Goal: Task Accomplishment & Management: Manage account settings

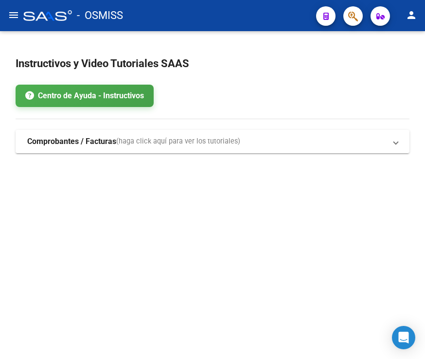
click at [44, 17] on div at bounding box center [47, 15] width 49 height 11
click at [10, 15] on mat-icon "menu" at bounding box center [14, 15] width 12 height 12
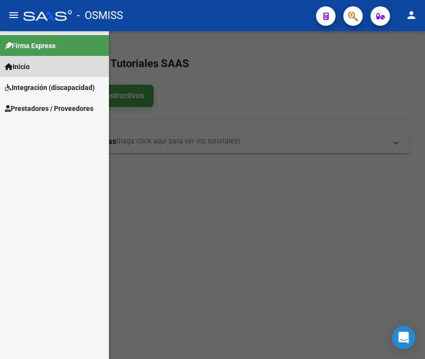
click at [29, 67] on span "Inicio" at bounding box center [17, 66] width 25 height 11
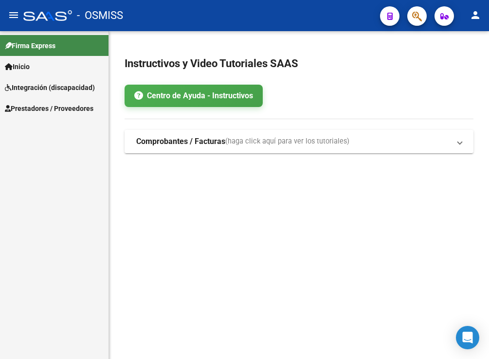
click at [44, 46] on span "Firma Express" at bounding box center [30, 45] width 51 height 11
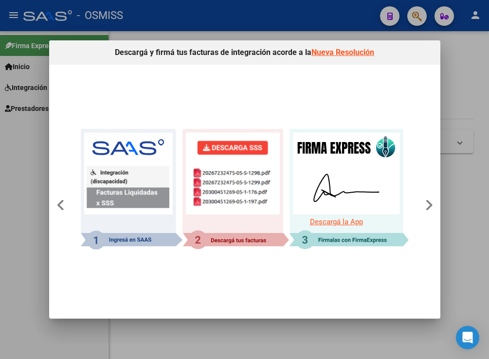
drag, startPoint x: 429, startPoint y: 51, endPoint x: 470, endPoint y: 38, distance: 42.3
click at [424, 51] on h4 "Descargá y firmá tus facturas de integración acorde a la Nueva Resolución" at bounding box center [244, 52] width 391 height 24
drag, startPoint x: 471, startPoint y: 37, endPoint x: 424, endPoint y: 59, distance: 51.3
click at [424, 38] on div at bounding box center [244, 179] width 489 height 359
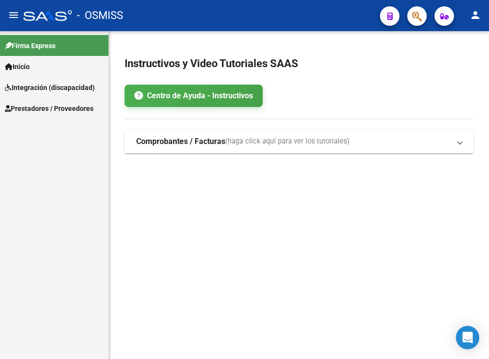
click at [424, 14] on mat-icon "person" at bounding box center [475, 15] width 12 height 12
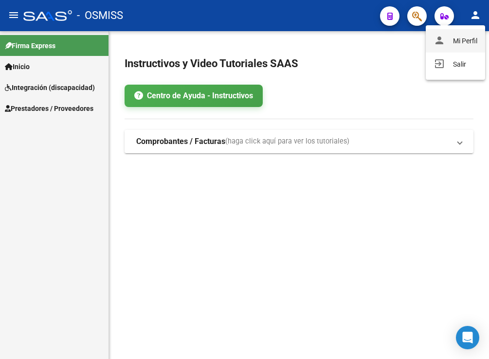
click at [424, 43] on button "person Mi Perfil" at bounding box center [454, 40] width 59 height 23
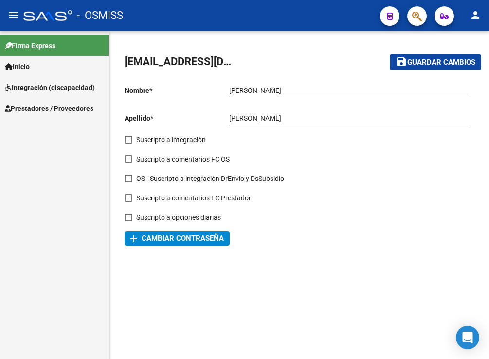
click at [31, 87] on span "Integración (discapacidad)" at bounding box center [50, 87] width 90 height 11
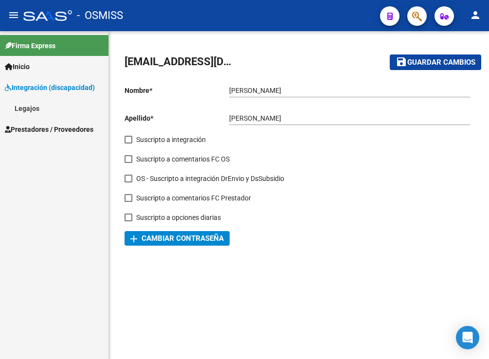
click at [33, 104] on link "Legajos" at bounding box center [54, 108] width 108 height 21
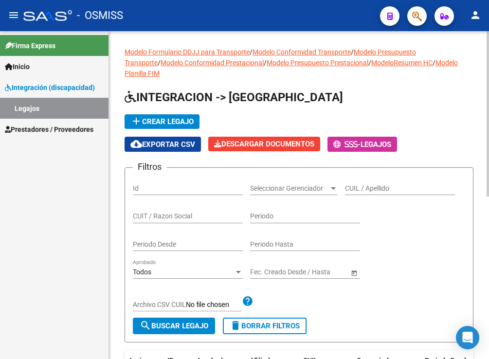
click at [255, 175] on div "Seleccionar Gerenciador Seleccionar Gerenciador" at bounding box center [294, 184] width 88 height 19
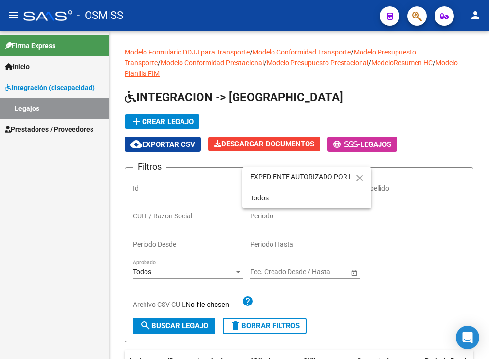
scroll to position [0, 1109]
type input "EXPEDIENTE AUTORIZADO POR EL PERIODO PRESTACIONAL JUNIO 2025: TRANSPORTE SIN DE…"
click at [359, 179] on mat-icon "close" at bounding box center [359, 178] width 12 height 12
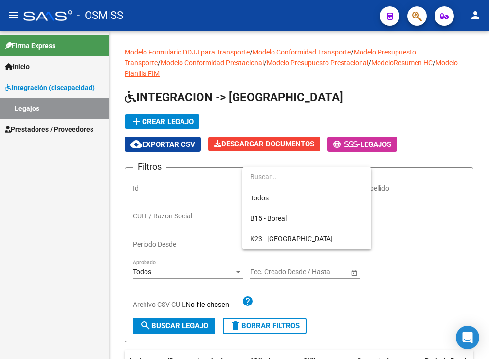
paste input "27539303150"
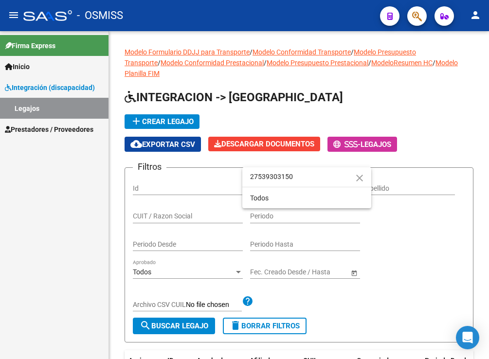
click at [324, 181] on input "27539303150" at bounding box center [306, 176] width 129 height 20
type input "27539303150"
click at [179, 315] on div at bounding box center [244, 179] width 489 height 359
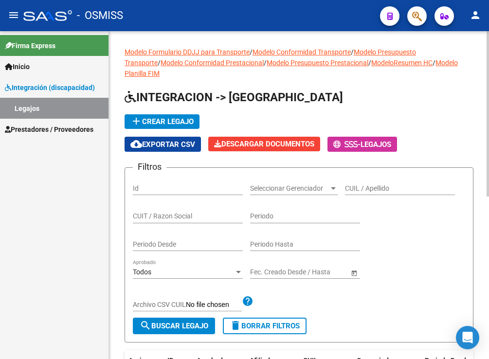
drag, startPoint x: 280, startPoint y: 186, endPoint x: 286, endPoint y: 172, distance: 15.1
click at [280, 185] on div "Seleccionar Gerenciador Seleccionar Gerenciador" at bounding box center [294, 189] width 88 height 28
drag, startPoint x: 286, startPoint y: 172, endPoint x: 276, endPoint y: 177, distance: 11.1
click at [276, 184] on span "Seleccionar Gerenciador" at bounding box center [289, 188] width 79 height 8
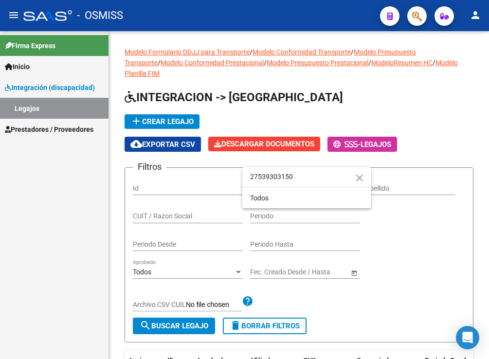
type input "27539303150"
click at [64, 236] on div at bounding box center [244, 179] width 489 height 359
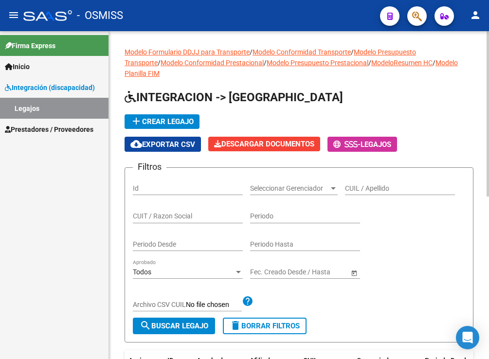
click at [358, 184] on input "CUIL / Apellido" at bounding box center [400, 188] width 110 height 8
paste input "27539303150"
type input "27539303150"
click at [182, 321] on span "search Buscar Legajo" at bounding box center [174, 325] width 69 height 9
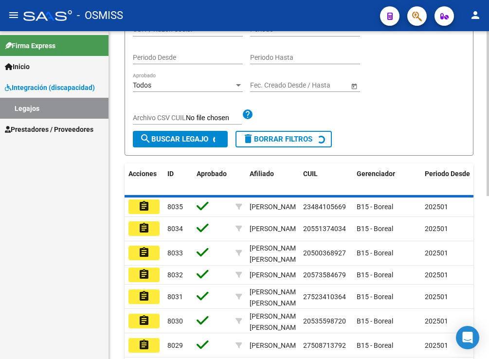
scroll to position [194, 0]
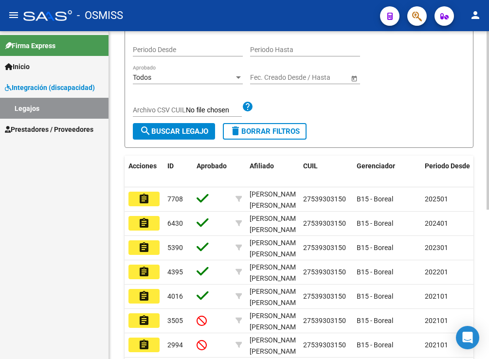
drag, startPoint x: 367, startPoint y: 113, endPoint x: 345, endPoint y: 133, distance: 30.0
click at [367, 113] on form "Filtros Id Seleccionar Gerenciador Seleccionar Gerenciador 27539303150 CUIL / A…" at bounding box center [298, 60] width 349 height 175
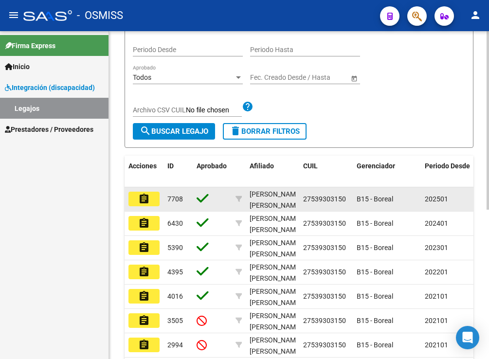
click at [162, 190] on datatable-body-cell "assignment" at bounding box center [143, 199] width 39 height 24
click at [152, 192] on button "assignment" at bounding box center [143, 199] width 31 height 15
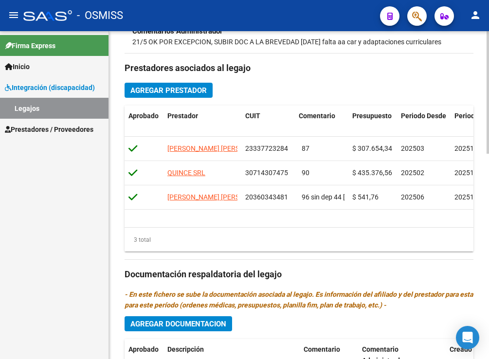
scroll to position [403, 0]
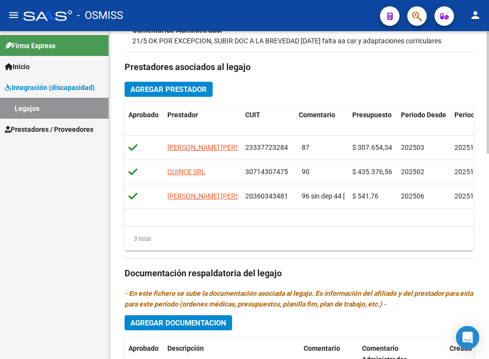
click at [193, 318] on span "Agregar Documentacion" at bounding box center [178, 322] width 96 height 9
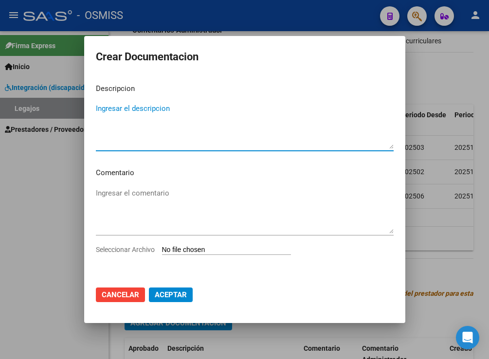
click at [139, 110] on textarea "Ingresar el descripcion" at bounding box center [245, 126] width 298 height 46
click at [191, 250] on input "Seleccionar Archivo" at bounding box center [226, 249] width 129 height 9
type input "C:\fakepath\HABILITACION TRANSPORTE.pdf"
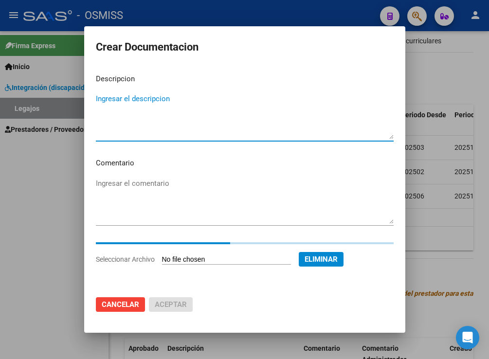
click at [151, 101] on textarea "Ingresar el descripcion" at bounding box center [245, 116] width 298 height 46
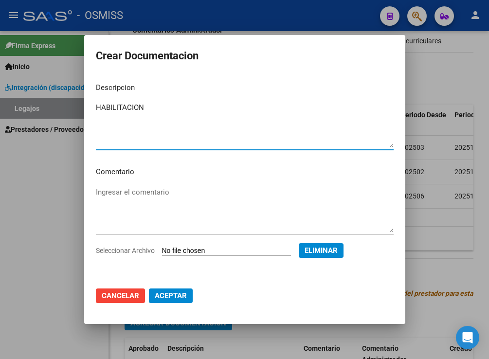
type textarea "HABILITACION"
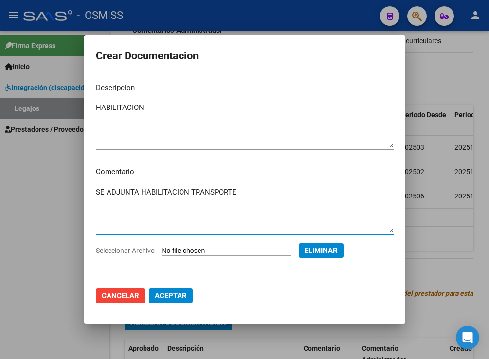
type textarea "SE ADJUNTA HABILITACION TRANSPORTE"
click at [160, 294] on span "Aceptar" at bounding box center [171, 295] width 32 height 9
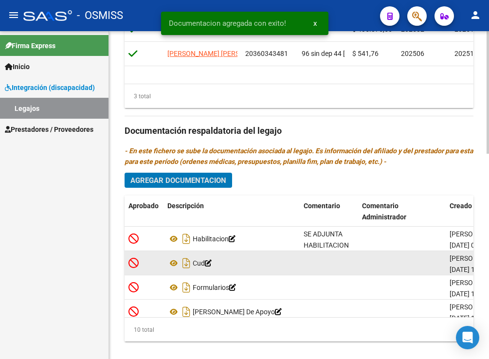
scroll to position [548, 0]
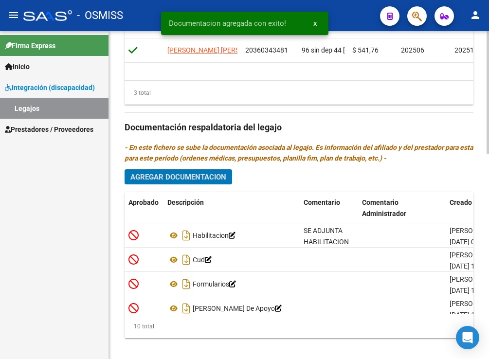
click at [191, 173] on span "Agregar Documentacion" at bounding box center [178, 177] width 96 height 9
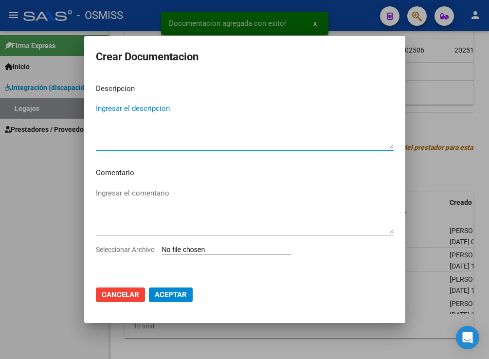
click at [197, 255] on input "Seleccionar Archivo" at bounding box center [226, 249] width 129 height 9
type input "C:\fakepath\POLIZA TRANSPORTE.pdf"
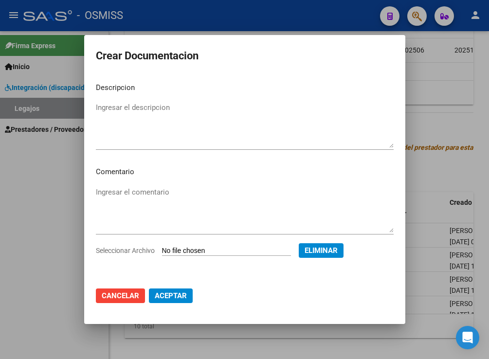
click at [140, 109] on textarea "Ingresar el descripcion" at bounding box center [245, 125] width 298 height 46
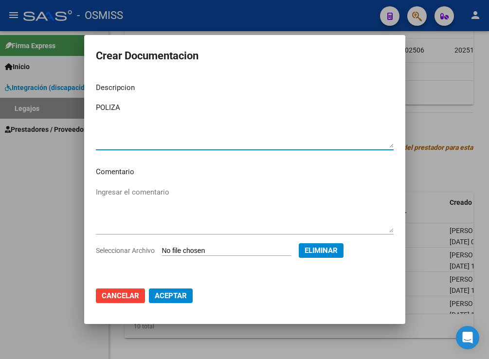
type textarea "POLIZA"
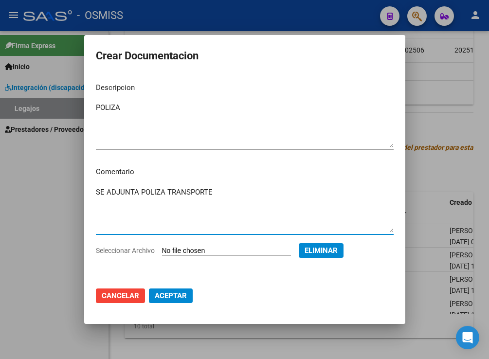
type textarea "SE ADJUNTA POLIZA TRANSPORTE"
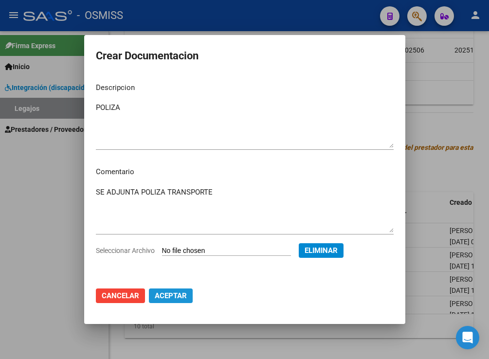
click at [161, 291] on span "Aceptar" at bounding box center [171, 295] width 32 height 9
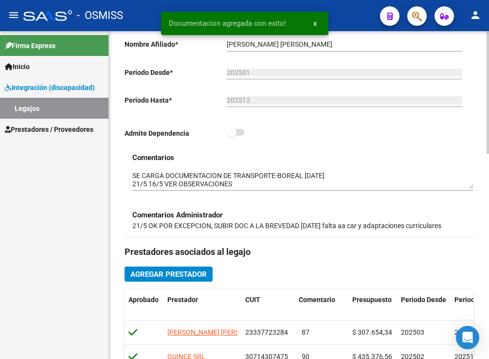
scroll to position [159, 0]
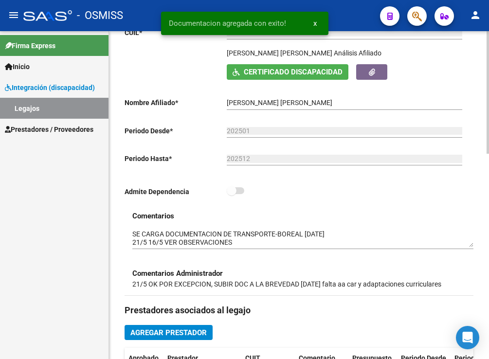
click at [134, 221] on div at bounding box center [302, 235] width 341 height 28
click at [133, 229] on textarea at bounding box center [302, 238] width 341 height 18
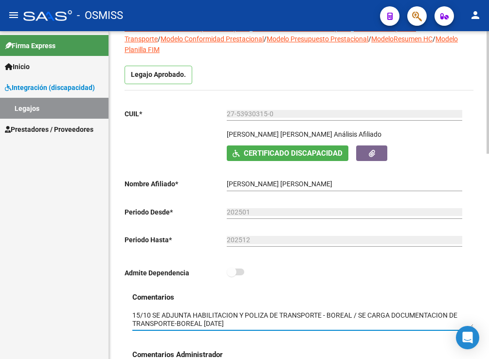
scroll to position [0, 0]
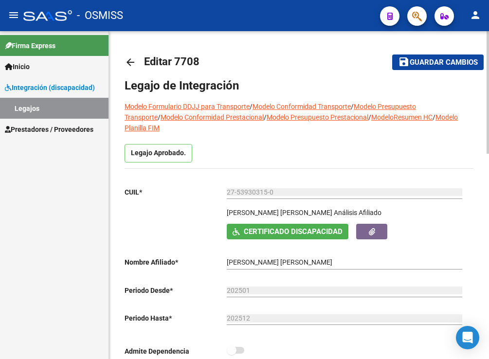
type textarea "SE CARGA ACTUALIZACION DE HABILITACION DE TRANSPORTE Y POLIZA DE SEGURO DE TRAN…"
click at [420, 55] on button "save Guardar cambios" at bounding box center [437, 61] width 91 height 15
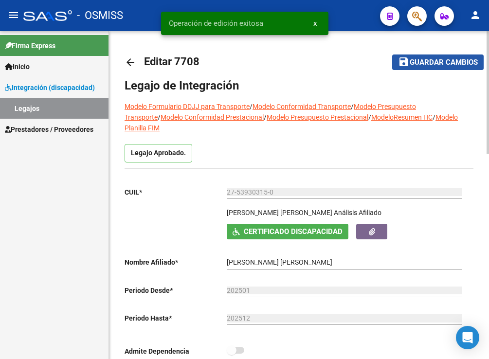
click at [420, 57] on span "save Guardar cambios" at bounding box center [438, 61] width 80 height 9
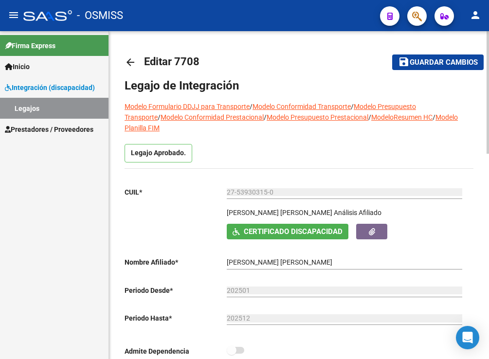
click at [370, 62] on mat-toolbar-row "save Guardar cambios" at bounding box center [425, 62] width 115 height 31
click at [424, 56] on button "save Guardar cambios" at bounding box center [437, 61] width 91 height 15
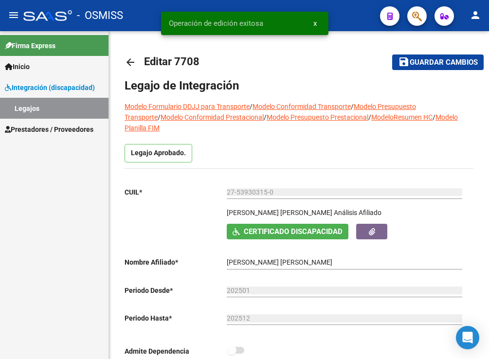
click at [40, 112] on link "Legajos" at bounding box center [54, 108] width 108 height 21
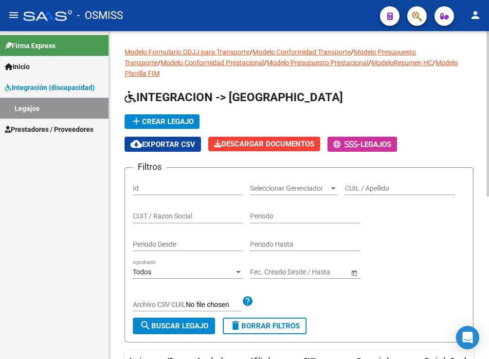
drag, startPoint x: 356, startPoint y: 106, endPoint x: 345, endPoint y: 120, distance: 17.6
click at [356, 114] on div "add Crear Legajo cloud_download Exportar CSV Descargar Documentos - Legajos" at bounding box center [298, 132] width 349 height 37
click at [378, 184] on input "CUIL / Apellido" at bounding box center [400, 188] width 110 height 8
paste input "20541970798"
type input "20541970798"
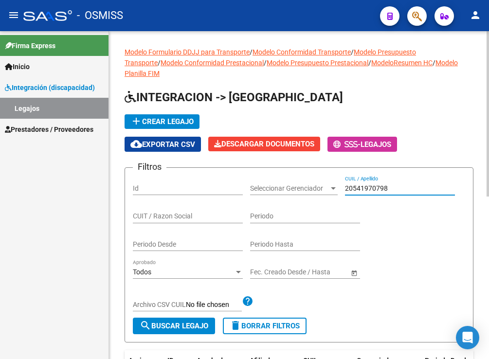
click at [167, 320] on button "search Buscar Legajo" at bounding box center [174, 325] width 82 height 17
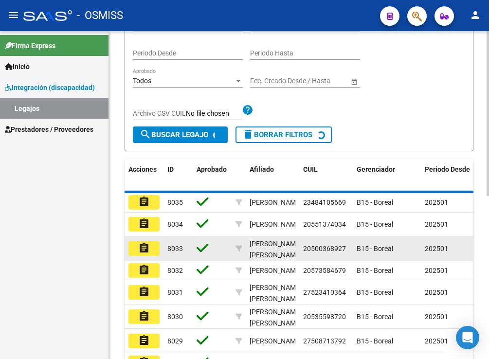
scroll to position [152, 0]
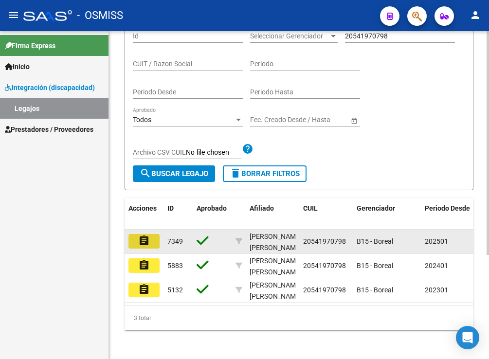
click at [150, 236] on button "assignment" at bounding box center [143, 241] width 31 height 15
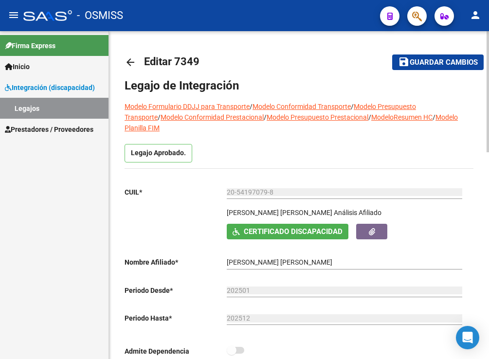
drag, startPoint x: 368, startPoint y: 76, endPoint x: 348, endPoint y: 101, distance: 32.5
click at [368, 76] on mat-toolbar "arrow_back Editar 7349 save Guardar cambios" at bounding box center [298, 62] width 349 height 31
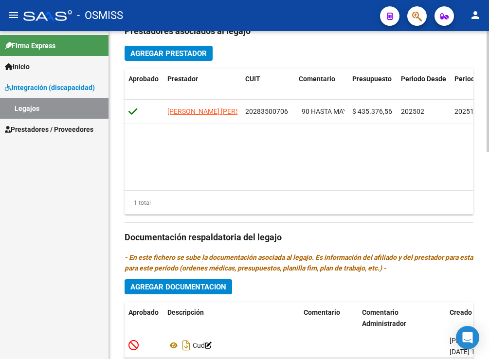
scroll to position [535, 0]
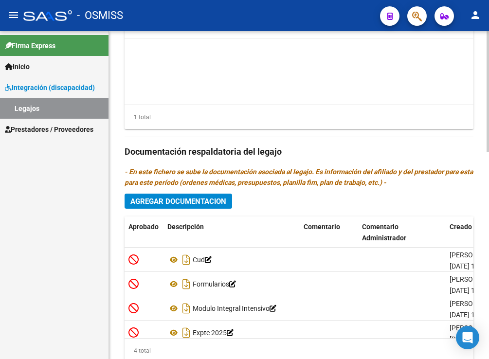
click at [186, 197] on span "Agregar Documentacion" at bounding box center [178, 201] width 96 height 9
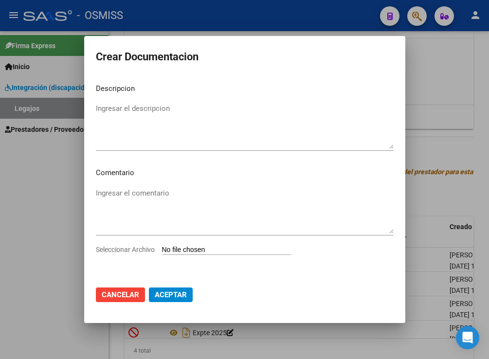
click at [197, 251] on input "Seleccionar Archivo" at bounding box center [226, 249] width 129 height 9
type input "C:\fakepath\HABILITACION BROCA.pdf"
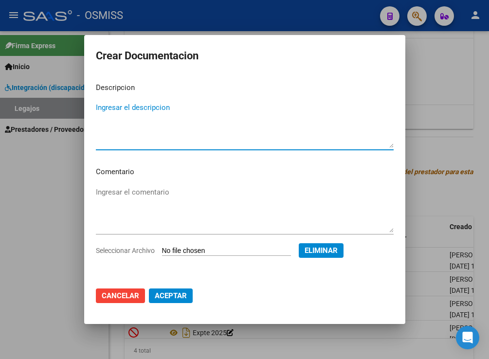
click at [138, 104] on textarea "Ingresar el descripcion" at bounding box center [245, 125] width 298 height 46
type textarea "HABILIITACION"
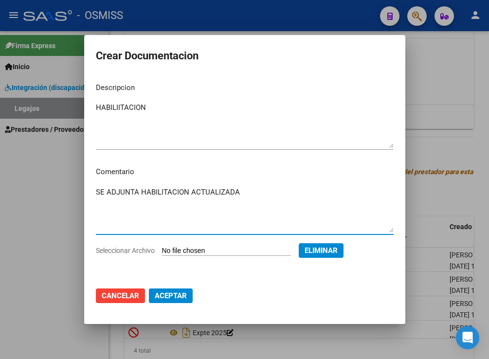
type textarea "SE ADJUNTA HABILITACION ACTUALIZADA"
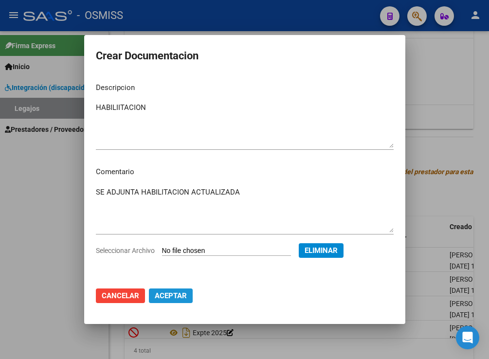
drag, startPoint x: 183, startPoint y: 292, endPoint x: 194, endPoint y: 279, distance: 16.9
click at [177, 290] on button "Aceptar" at bounding box center [171, 295] width 44 height 15
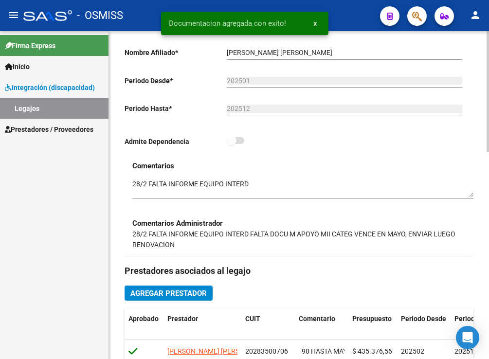
scroll to position [194, 0]
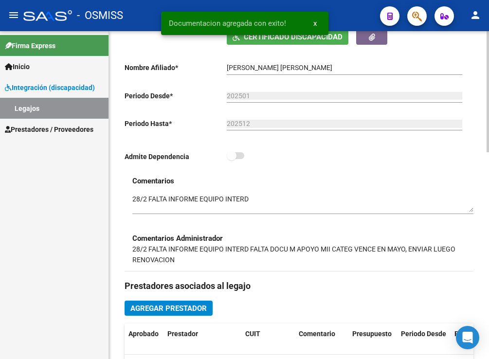
click at [123, 190] on div "arrow_back Editar 7349 save Guardar cambios Legajo de Integración Modelo Formul…" at bounding box center [299, 285] width 380 height 897
click at [129, 188] on div "Comentarios Comentarios Administrador 28/2 FALTA INFORME EQUIPO INTERD FALTA DO…" at bounding box center [298, 222] width 349 height 95
click at [133, 194] on textarea at bounding box center [302, 203] width 341 height 18
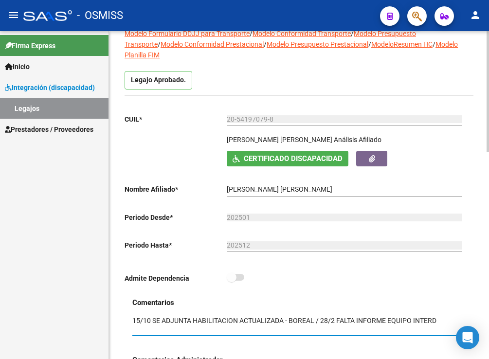
scroll to position [0, 0]
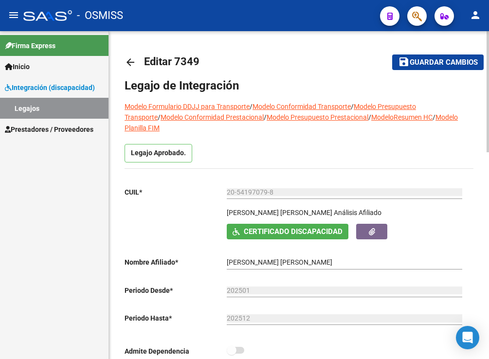
type textarea "15/10 SE ADJUNTA HABILITACION ACTUALIZADA - BOREAL / 28/2 FALTA INFORME EQUIPO …"
click at [424, 70] on button "save Guardar cambios" at bounding box center [437, 61] width 91 height 15
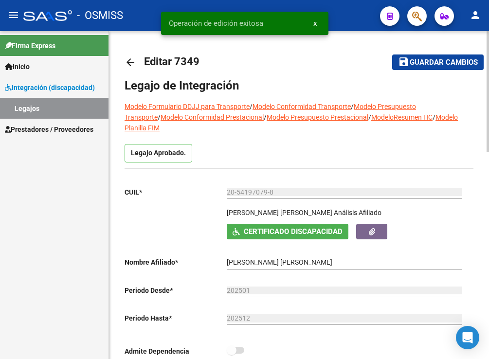
click at [424, 70] on button "save Guardar cambios" at bounding box center [437, 61] width 91 height 15
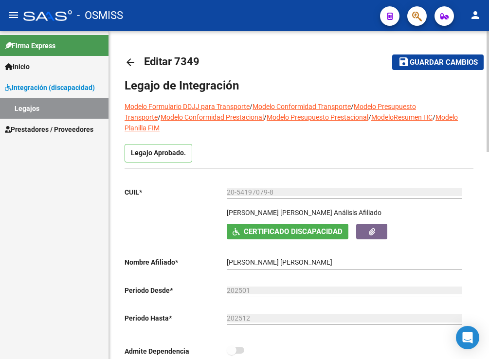
drag, startPoint x: 376, startPoint y: 164, endPoint x: 387, endPoint y: 143, distance: 23.0
drag, startPoint x: 415, startPoint y: 76, endPoint x: 416, endPoint y: 62, distance: 14.1
click at [415, 73] on mat-toolbar-row "save Guardar cambios" at bounding box center [425, 62] width 115 height 31
click at [416, 62] on span "Guardar cambios" at bounding box center [443, 62] width 68 height 9
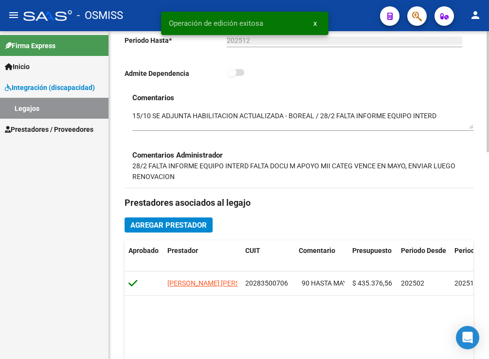
scroll to position [292, 0]
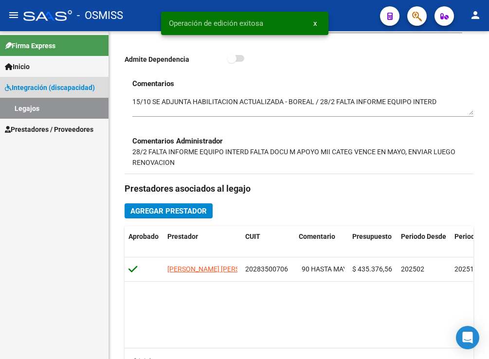
click at [37, 107] on link "Legajos" at bounding box center [54, 108] width 108 height 21
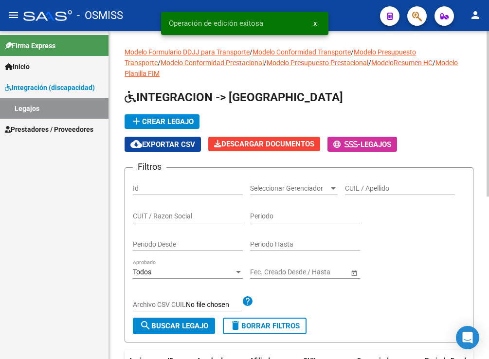
click at [378, 184] on input "CUIL / Apellido" at bounding box center [400, 188] width 110 height 8
paste input "20567015808"
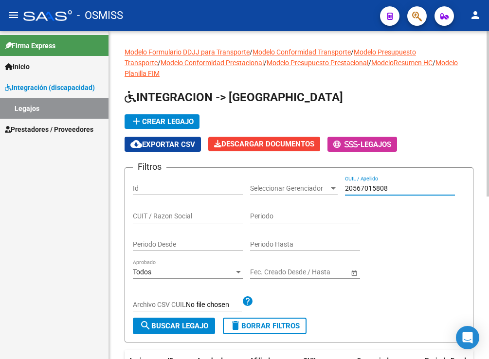
type input "20567015808"
click at [188, 321] on span "search Buscar Legajo" at bounding box center [174, 325] width 69 height 9
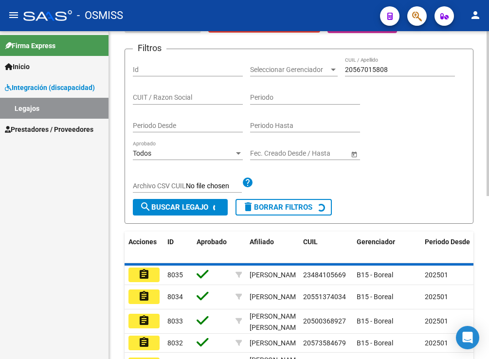
scroll to position [194, 0]
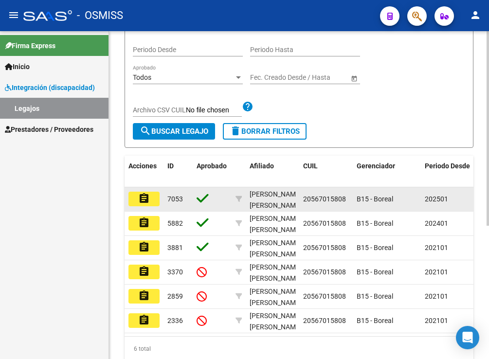
click at [169, 194] on div "7053" at bounding box center [177, 198] width 21 height 11
click at [152, 192] on button "assignment" at bounding box center [143, 199] width 31 height 15
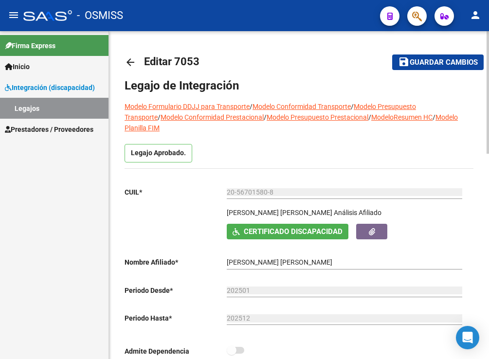
drag, startPoint x: 362, startPoint y: 61, endPoint x: 335, endPoint y: 83, distance: 34.9
click at [357, 65] on mat-toolbar-row "arrow_back Editar 7053" at bounding box center [246, 62] width 244 height 31
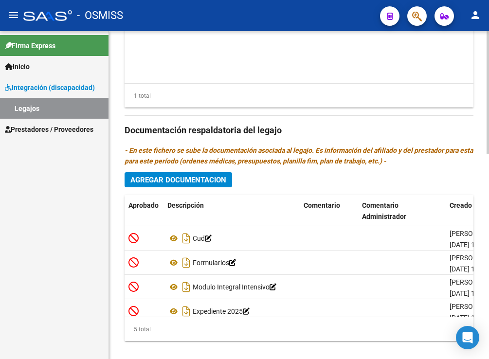
scroll to position [548, 0]
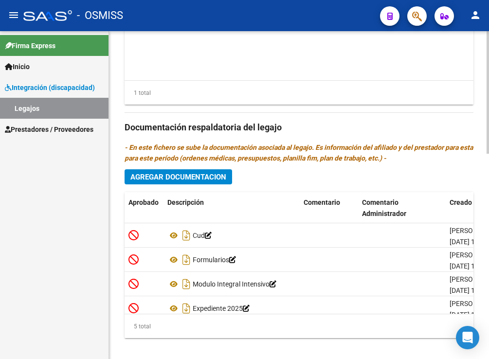
click at [218, 176] on div "Prestadores asociados al legajo Agregar Prestador Aprobado Prestador CUIT Comen…" at bounding box center [298, 126] width 349 height 439
click at [211, 173] on span "Agregar Documentacion" at bounding box center [178, 177] width 96 height 9
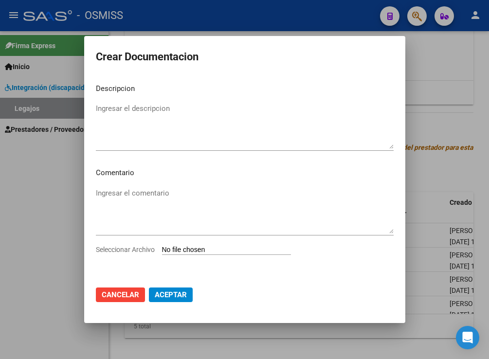
click at [202, 254] on input "Seleccionar Archivo" at bounding box center [226, 249] width 129 height 9
type input "C:\fakepath\HABILITACION BROCA.pdf"
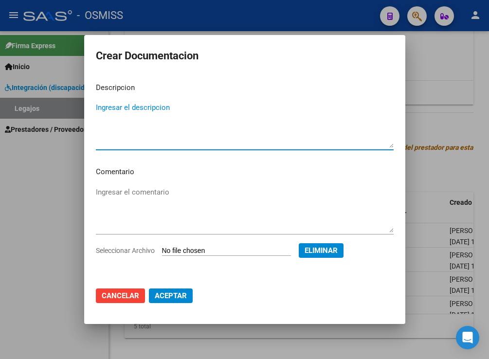
click at [154, 115] on textarea "Ingresar el descripcion" at bounding box center [245, 125] width 298 height 46
type textarea "HABILITACION"
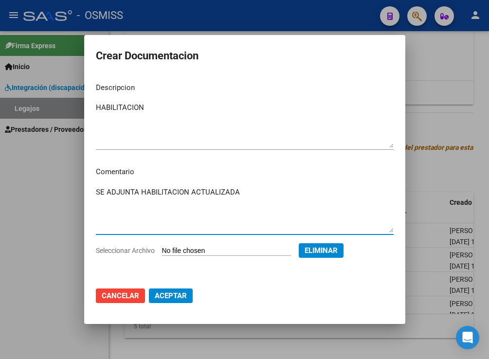
type textarea "SE ADJUNTA HABILITACION ACTUALIZADA"
click at [170, 294] on span "Aceptar" at bounding box center [171, 295] width 32 height 9
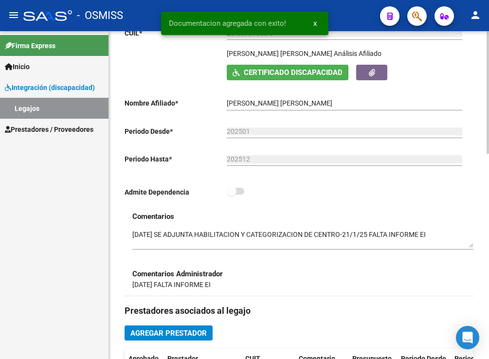
scroll to position [257, 0]
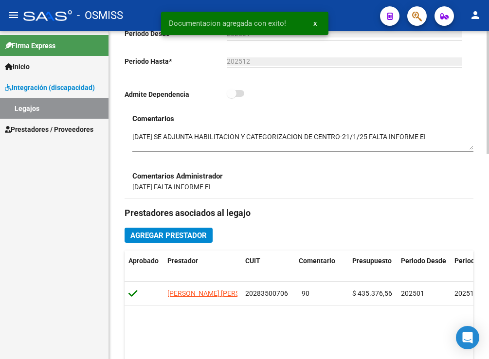
drag, startPoint x: 123, startPoint y: 123, endPoint x: 128, endPoint y: 128, distance: 7.2
click at [123, 124] on div "arrow_back Editar 7053 save Guardar cambios Legajo de Integración Modelo Formul…" at bounding box center [299, 217] width 380 height 886
click at [129, 129] on div "Comentarios Comentarios Administrador 21/1/25 FALTA INFORME EI" at bounding box center [298, 155] width 349 height 85
click at [133, 132] on textarea at bounding box center [302, 141] width 341 height 18
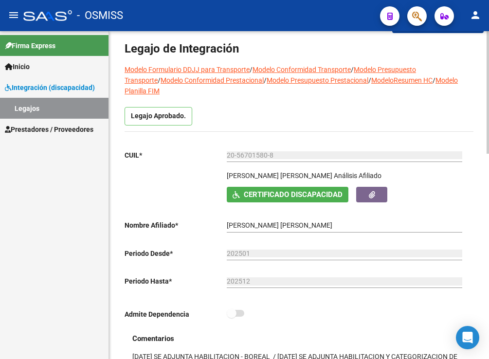
scroll to position [0, 0]
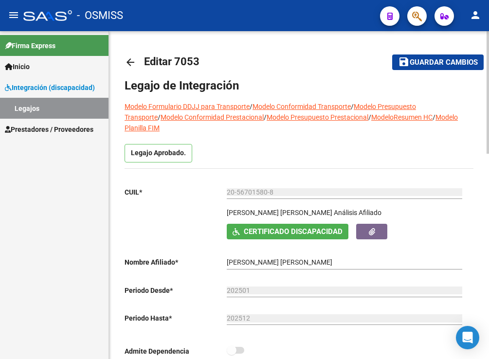
type textarea "[DATE] SE ADJUNTA HABILITACION - BOREAL / [DATE] SE ADJUNTA HABILITACION Y CATE…"
click at [424, 57] on span "save Guardar cambios" at bounding box center [438, 61] width 80 height 9
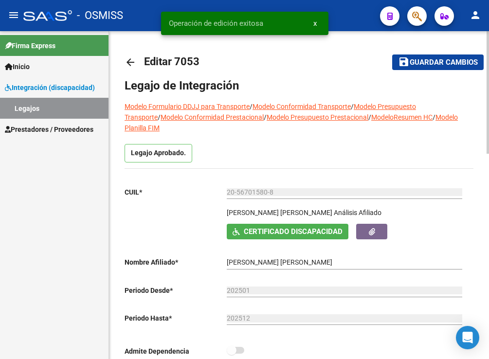
click at [424, 56] on button "save Guardar cambios" at bounding box center [437, 61] width 91 height 15
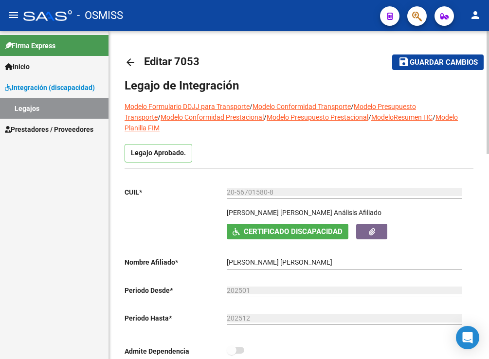
click at [424, 72] on mat-toolbar-row "save Guardar cambios" at bounding box center [425, 62] width 115 height 31
click at [424, 66] on span "Guardar cambios" at bounding box center [443, 62] width 68 height 9
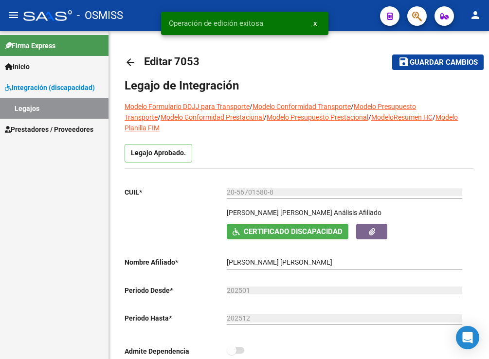
click at [39, 111] on link "Legajos" at bounding box center [54, 108] width 108 height 21
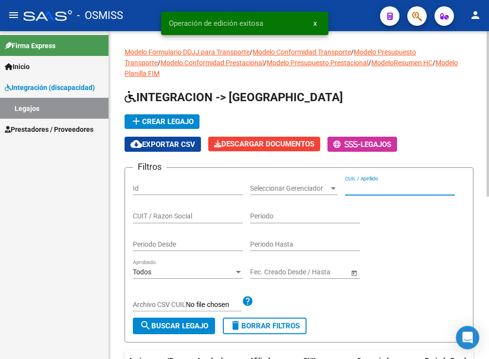
click at [382, 184] on input "CUIL / Apellido" at bounding box center [400, 188] width 110 height 8
paste input "23545683164"
type input "23545683164"
click at [173, 321] on span "search Buscar Legajo" at bounding box center [174, 325] width 69 height 9
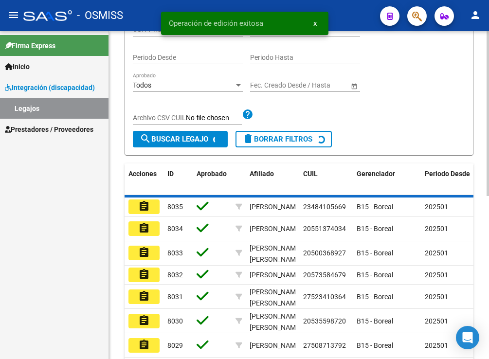
scroll to position [194, 0]
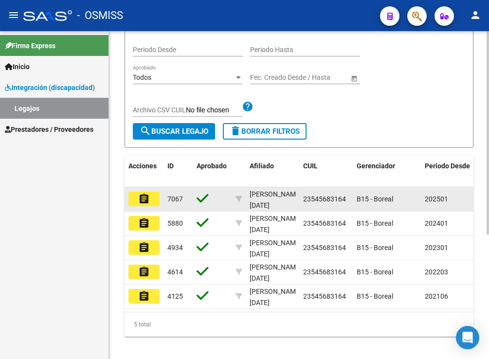
click at [146, 193] on mat-icon "assignment" at bounding box center [144, 199] width 12 height 12
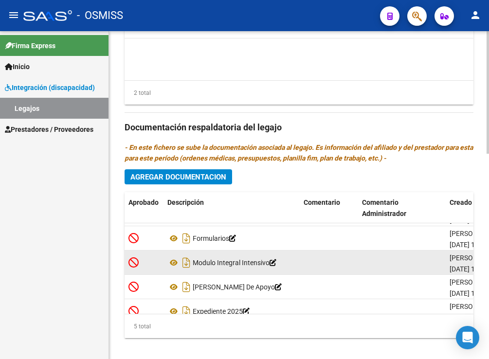
scroll to position [42, 0]
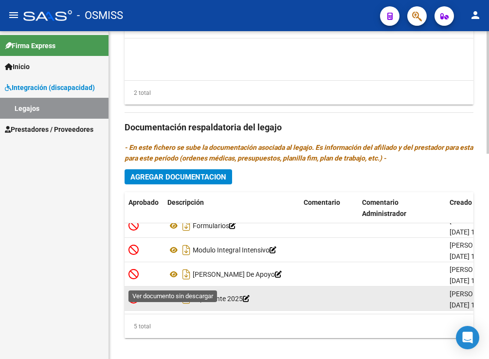
click at [178, 293] on icon at bounding box center [173, 299] width 13 height 12
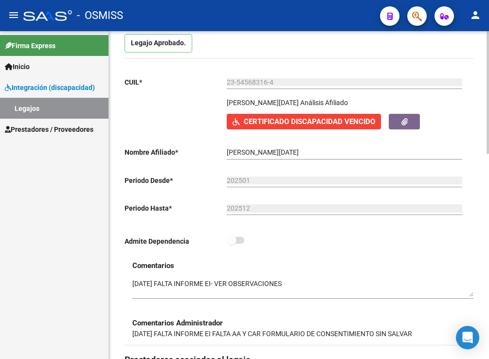
scroll to position [111, 0]
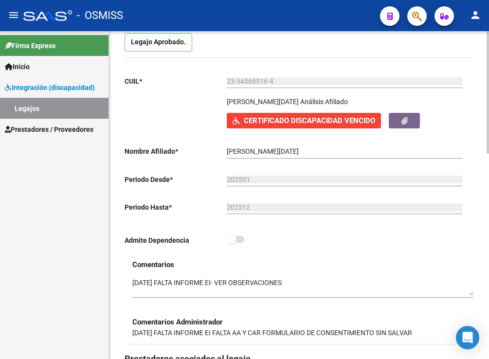
click at [420, 85] on div "23-54568316-4 Ingresar CUIL" at bounding box center [344, 83] width 235 height 28
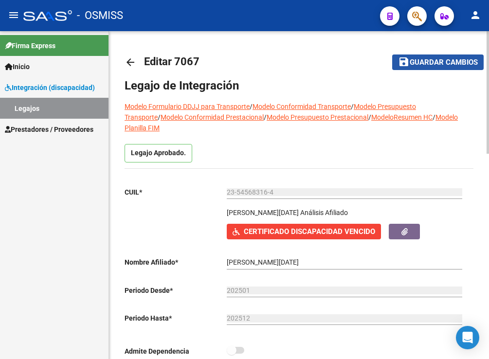
click at [424, 54] on button "save Guardar cambios" at bounding box center [437, 61] width 91 height 15
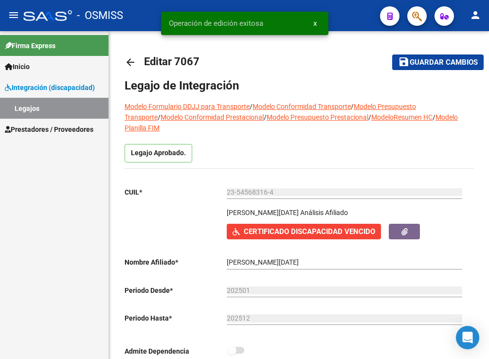
click at [63, 110] on link "Legajos" at bounding box center [54, 108] width 108 height 21
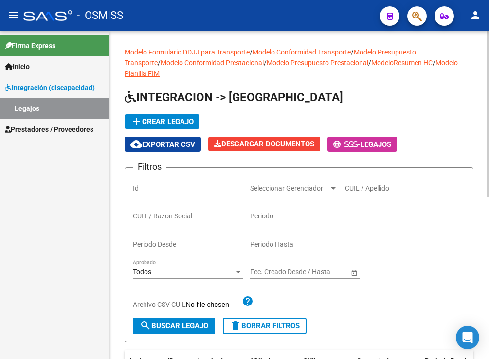
click at [385, 103] on app-list-header "INTEGRACION -> Legajos add Crear Legajo cloud_download Exportar CSV Descargar D…" at bounding box center [298, 215] width 349 height 253
click at [361, 185] on div "CUIL / Apellido" at bounding box center [400, 189] width 110 height 28
click at [365, 184] on input "CUIL / Apellido" at bounding box center [400, 188] width 110 height 8
paste input "20567015808"
type input "20567015808"
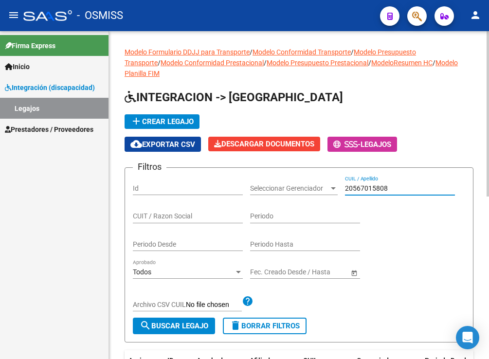
click at [200, 317] on button "search Buscar Legajo" at bounding box center [174, 325] width 82 height 17
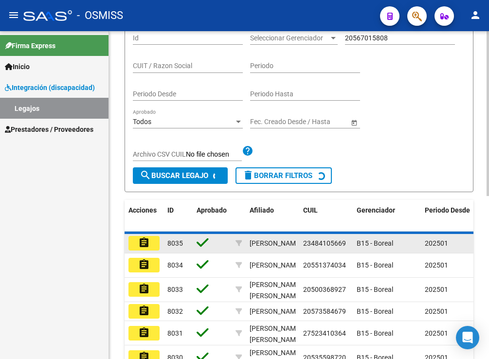
scroll to position [225, 0]
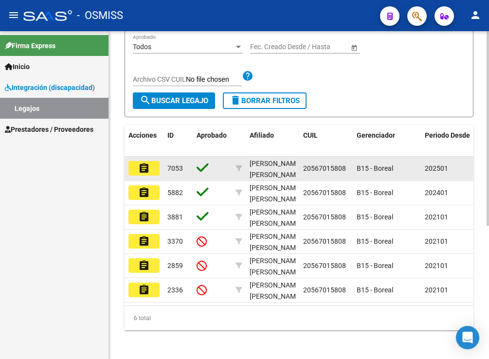
click at [169, 168] on datatable-body-cell "7053" at bounding box center [177, 169] width 29 height 24
click at [142, 162] on mat-icon "assignment" at bounding box center [144, 168] width 12 height 12
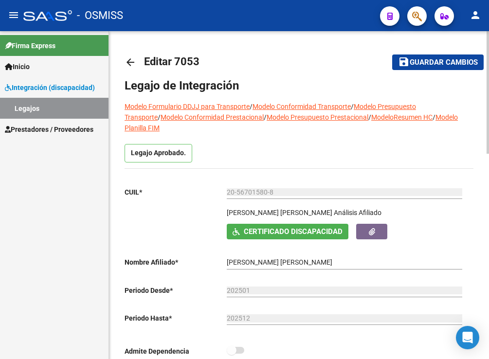
drag, startPoint x: 363, startPoint y: 150, endPoint x: 356, endPoint y: 122, distance: 29.4
click at [363, 147] on div "Legajo Aprobado." at bounding box center [298, 156] width 349 height 24
click at [393, 155] on div "Legajo Aprobado." at bounding box center [298, 156] width 349 height 24
click at [446, 62] on span "Guardar cambios" at bounding box center [443, 62] width 68 height 9
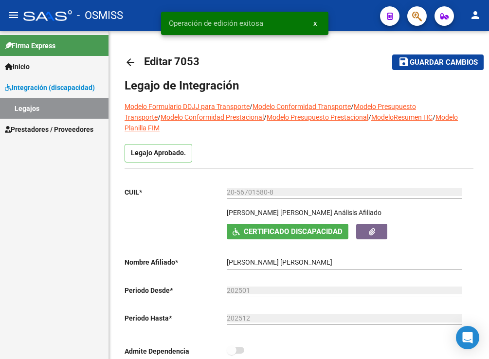
click at [62, 114] on link "Legajos" at bounding box center [54, 108] width 108 height 21
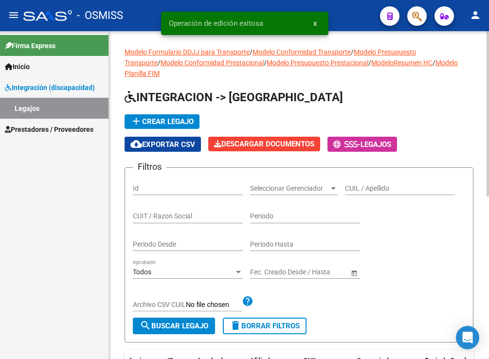
click at [357, 175] on div "CUIL / Apellido" at bounding box center [400, 184] width 110 height 19
drag, startPoint x: 357, startPoint y: 172, endPoint x: 413, endPoint y: 175, distance: 55.5
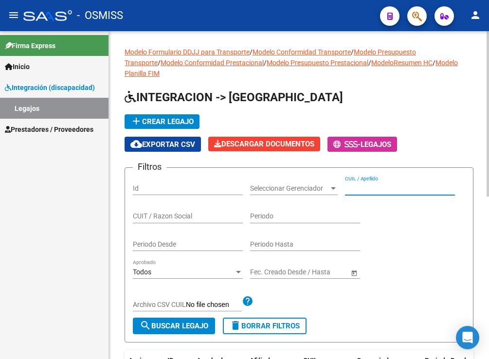
paste input "20567015808"
type input "20567015808"
click at [159, 306] on div "Filtros Id Seleccionar Gerenciador Seleccionar Gerenciador 20567015808 CUIL / A…" at bounding box center [299, 246] width 332 height 142
click at [163, 321] on span "search Buscar Legajo" at bounding box center [174, 325] width 69 height 9
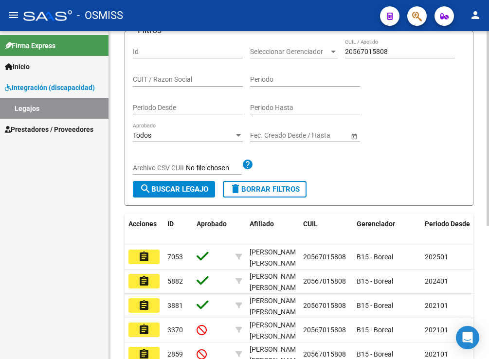
scroll to position [128, 0]
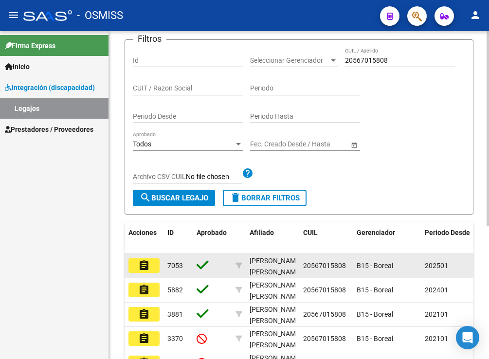
click at [161, 254] on datatable-body-cell "assignment" at bounding box center [143, 266] width 39 height 24
click at [147, 263] on datatable-body-cell "assignment" at bounding box center [143, 266] width 39 height 24
click at [146, 260] on mat-icon "assignment" at bounding box center [144, 266] width 12 height 12
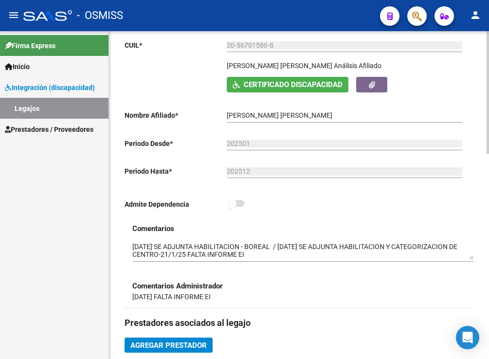
scroll to position [146, 0]
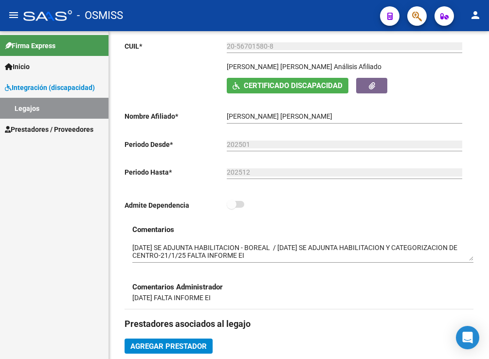
click at [353, 20] on div "- OSMISS" at bounding box center [197, 15] width 349 height 21
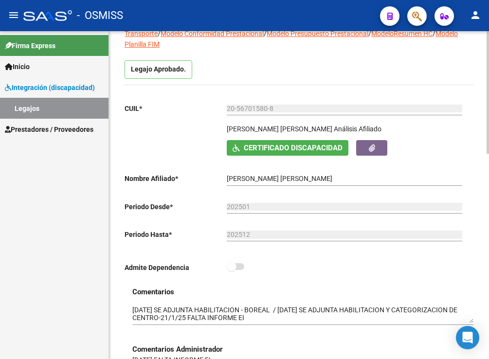
scroll to position [0, 0]
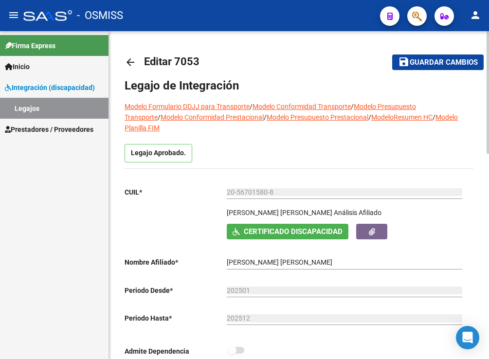
click at [436, 65] on span "Guardar cambios" at bounding box center [443, 62] width 68 height 9
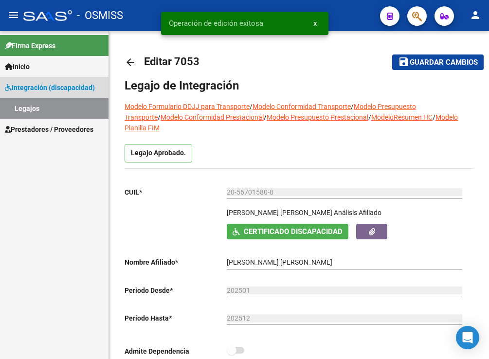
click at [64, 116] on link "Legajos" at bounding box center [54, 108] width 108 height 21
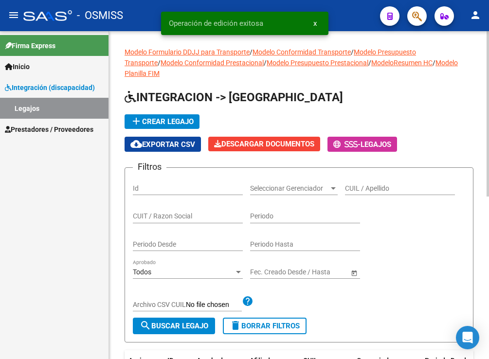
click at [344, 181] on app-drop-down-list "Seleccionar Gerenciador Seleccionar Gerenciador" at bounding box center [297, 189] width 95 height 28
click at [356, 184] on input "CUIL / Apellido" at bounding box center [400, 188] width 110 height 8
paste input "23545683164"
type input "23545683164"
click at [174, 321] on span "search Buscar Legajo" at bounding box center [174, 325] width 69 height 9
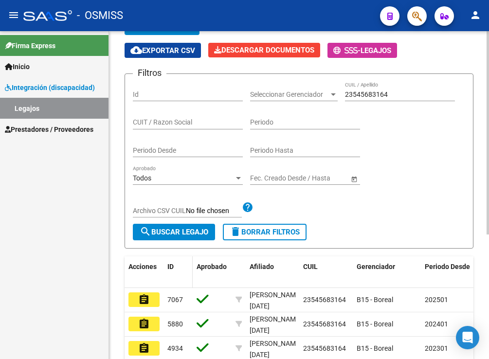
scroll to position [97, 0]
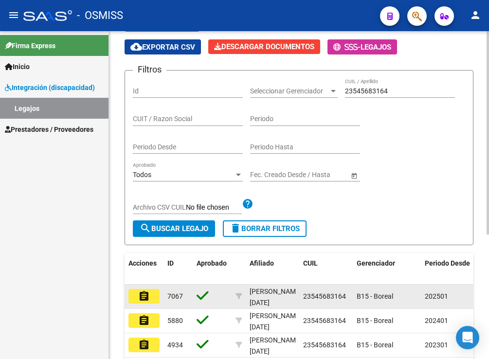
click at [170, 293] on datatable-body-cell "7067" at bounding box center [177, 296] width 29 height 24
click at [143, 290] on mat-icon "assignment" at bounding box center [144, 296] width 12 height 12
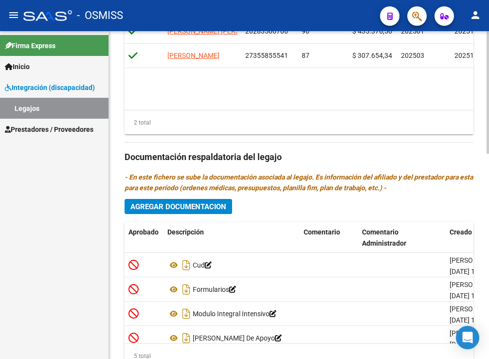
scroll to position [548, 0]
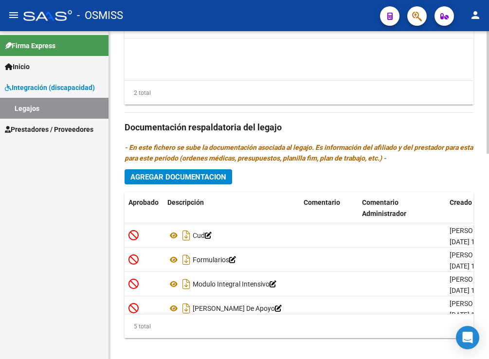
click at [198, 173] on span "Agregar Documentacion" at bounding box center [178, 177] width 96 height 9
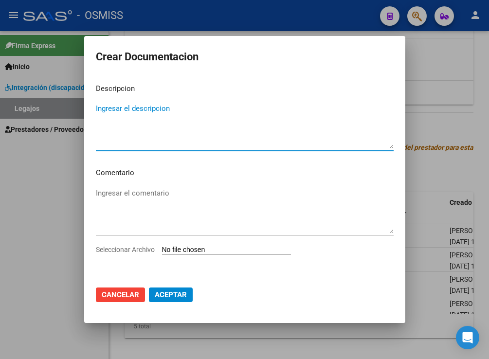
click at [150, 105] on textarea "Ingresar el descripcion" at bounding box center [245, 126] width 298 height 46
type textarea "HABILITACION"
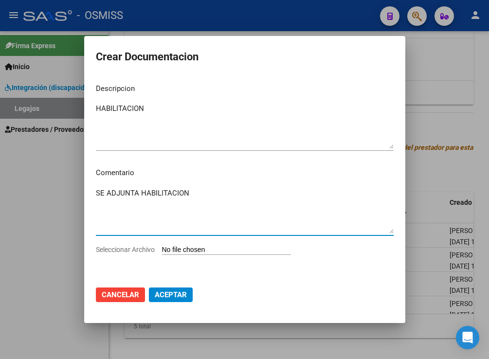
type textarea "SE ADJUNTA HABILITACION"
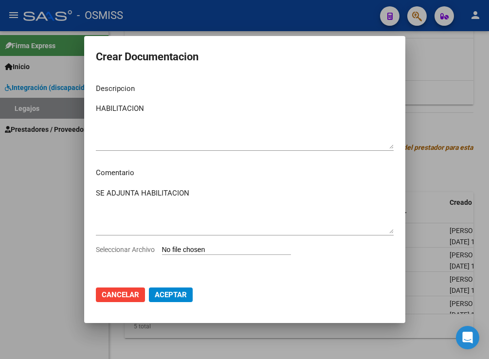
click at [162, 245] on input "Seleccionar Archivo" at bounding box center [226, 249] width 129 height 9
type input "C:\fakepath\HABILITACION BROCA.pdf"
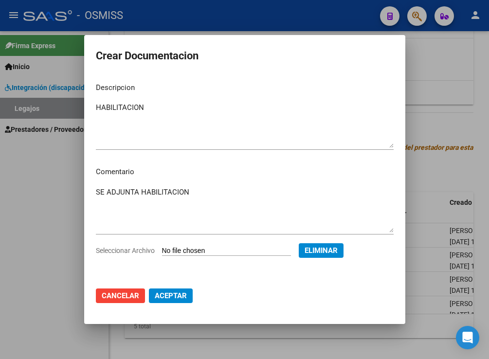
click at [173, 298] on span "Aceptar" at bounding box center [171, 295] width 32 height 9
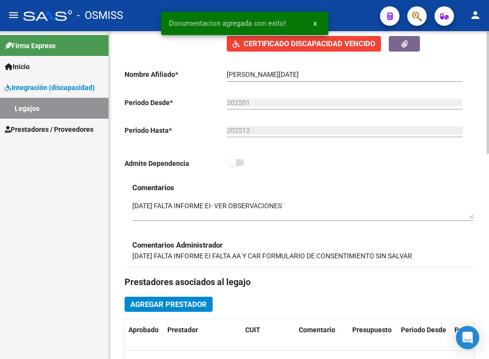
scroll to position [159, 0]
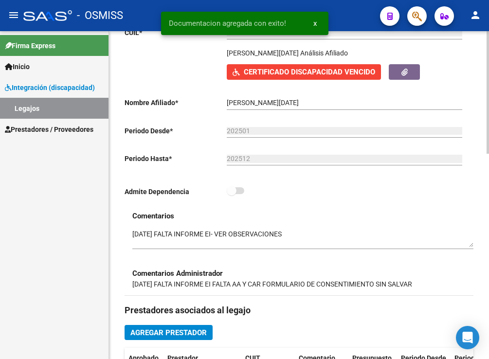
click at [136, 229] on textarea at bounding box center [302, 238] width 341 height 18
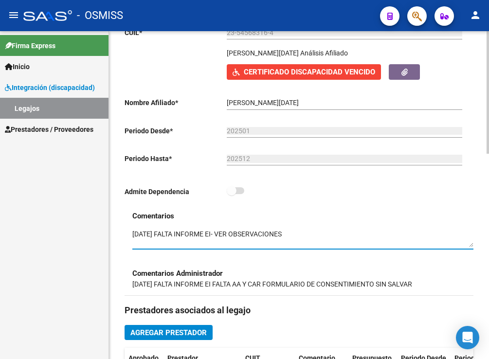
click at [133, 221] on div at bounding box center [302, 235] width 341 height 28
click at [134, 229] on textarea at bounding box center [302, 238] width 341 height 18
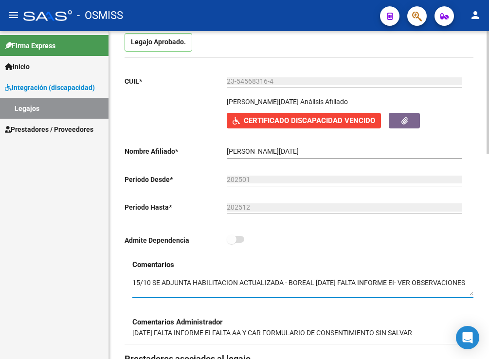
scroll to position [14, 0]
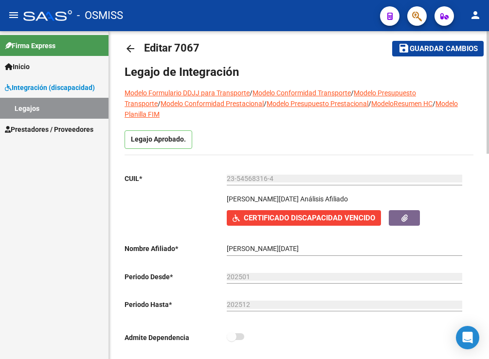
type textarea "15/10 SE ADJUNTA HABILITACION ACTUALIZADA - BOREAL [DATE] FALTA INFORME EI- VER…"
click at [436, 41] on button "save Guardar cambios" at bounding box center [437, 48] width 91 height 15
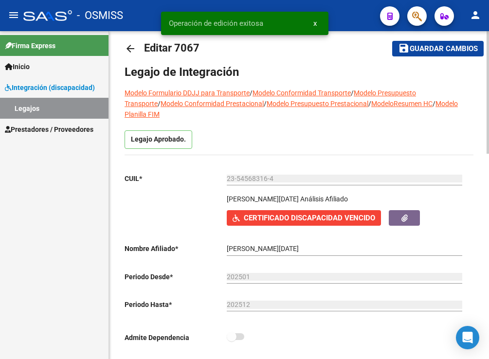
click at [437, 49] on span "Guardar cambios" at bounding box center [443, 49] width 68 height 9
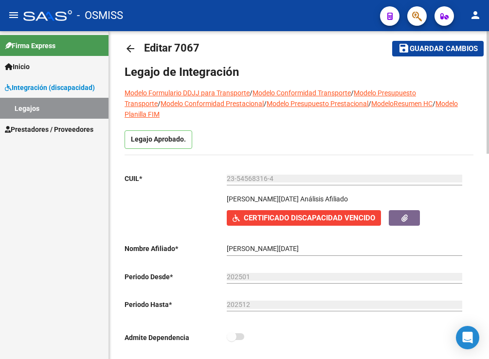
click at [350, 143] on div "Legajo Aprobado." at bounding box center [298, 142] width 349 height 24
click at [442, 59] on mat-toolbar-row "save Guardar cambios" at bounding box center [425, 48] width 115 height 31
drag, startPoint x: 441, startPoint y: 53, endPoint x: 405, endPoint y: 55, distance: 35.6
click at [432, 53] on button "save Guardar cambios" at bounding box center [437, 48] width 91 height 15
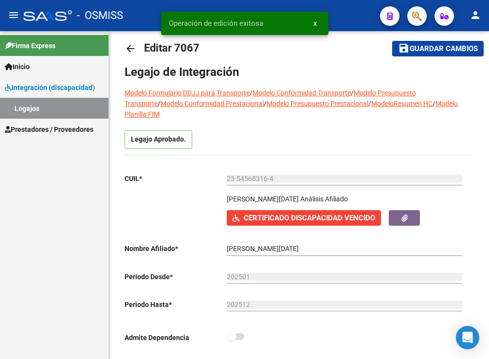
click at [59, 112] on link "Legajos" at bounding box center [54, 108] width 108 height 21
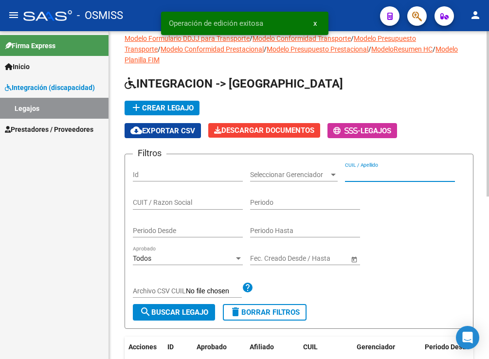
click at [363, 171] on input "CUIL / Apellido" at bounding box center [400, 175] width 110 height 8
paste input "20569857741"
type input "20569857741"
click at [167, 308] on span "search Buscar Legajo" at bounding box center [174, 312] width 69 height 9
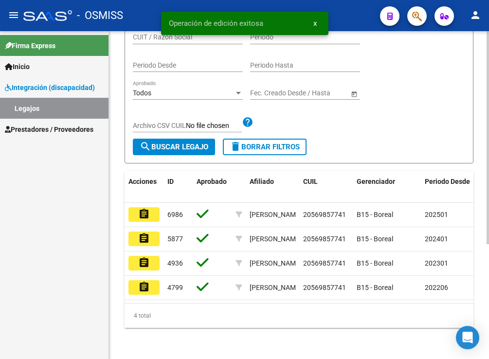
scroll to position [176, 0]
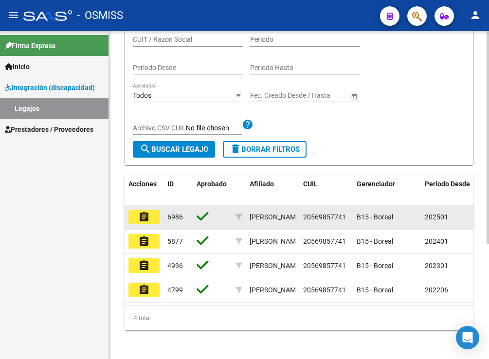
click at [157, 210] on button "assignment" at bounding box center [143, 217] width 31 height 15
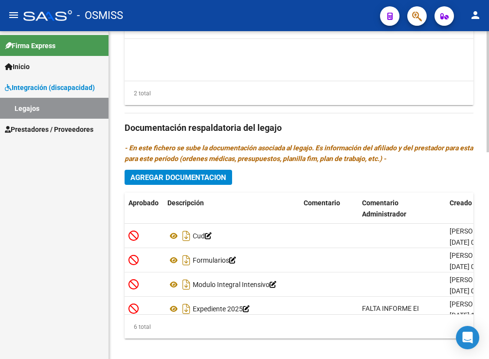
scroll to position [559, 0]
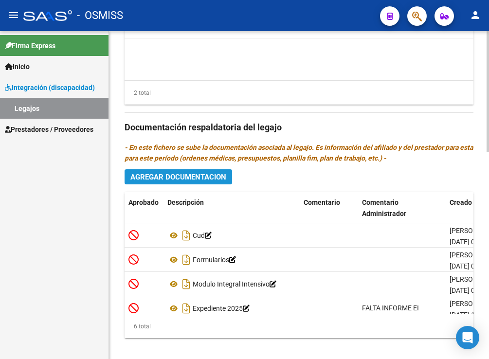
click at [160, 169] on button "Agregar Documentacion" at bounding box center [177, 176] width 107 height 15
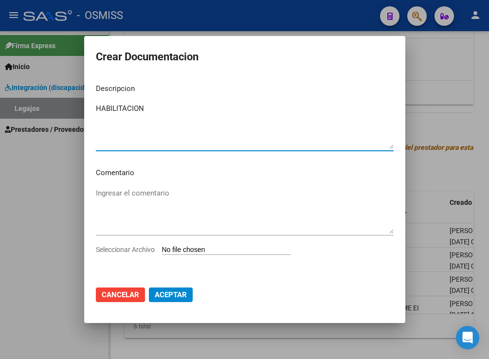
type textarea "HABILITACION"
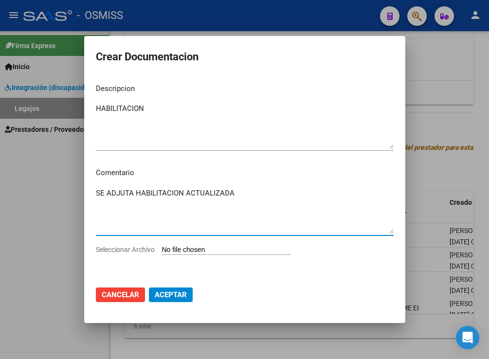
type textarea "SE ADJUTA HABILITACION ACTUALIZADA"
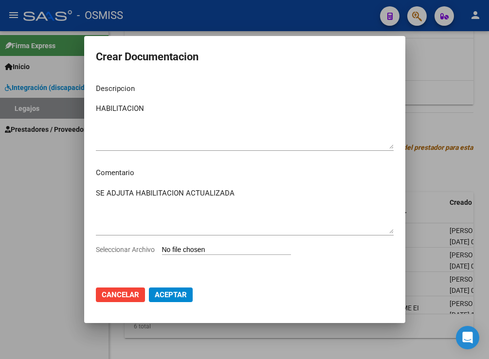
click at [162, 245] on input "Seleccionar Archivo" at bounding box center [226, 249] width 129 height 9
type input "C:\fakepath\HABILITACION BROCA.pdf"
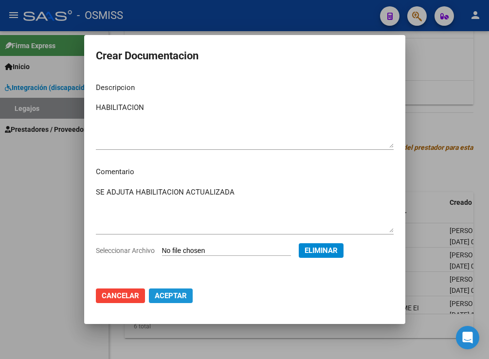
click at [156, 303] on button "Aceptar" at bounding box center [171, 295] width 44 height 15
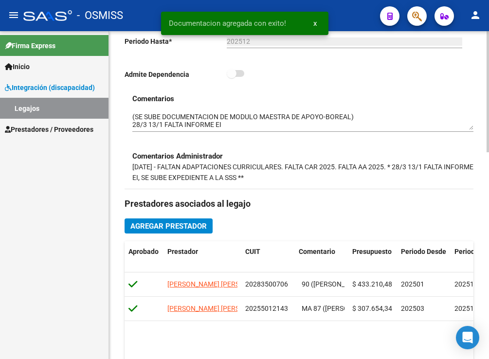
scroll to position [292, 0]
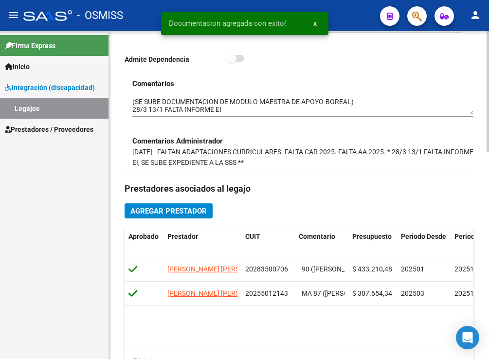
click at [135, 146] on p "[DATE] - FALTAN ADAPTACIONES CURRICULARES. FALTA CAR 2025. FALTA AA 2025. * 28/…" at bounding box center [302, 156] width 341 height 21
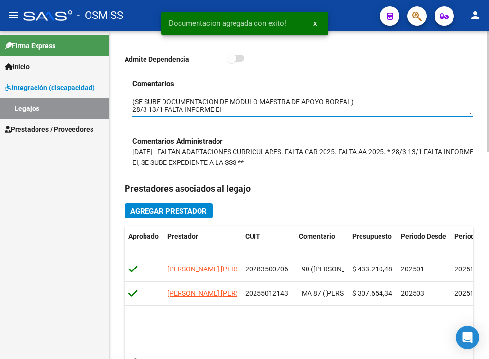
click at [133, 97] on textarea at bounding box center [302, 106] width 341 height 18
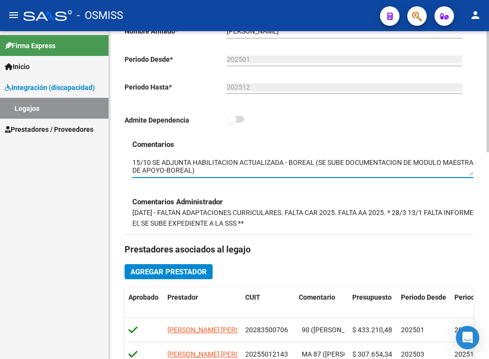
type textarea "15/10 SE ADJUNTA HABILITACION ACTUALIZADA - BOREAL (SE SUBE DOCUMENTACION DE MO…"
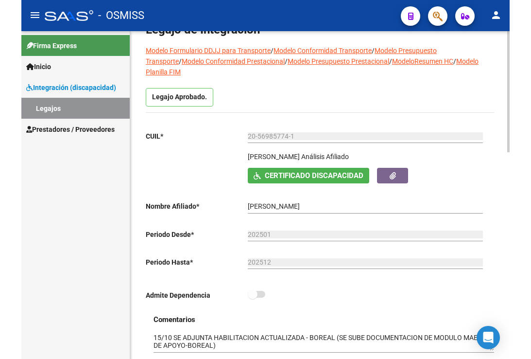
scroll to position [0, 0]
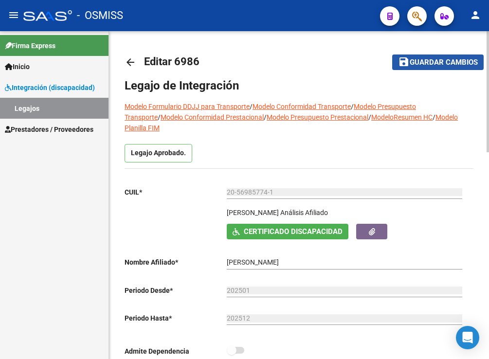
click at [445, 67] on button "save Guardar cambios" at bounding box center [437, 61] width 91 height 15
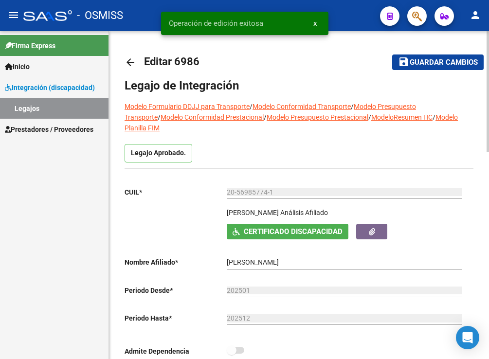
click at [445, 67] on button "save Guardar cambios" at bounding box center [437, 61] width 91 height 15
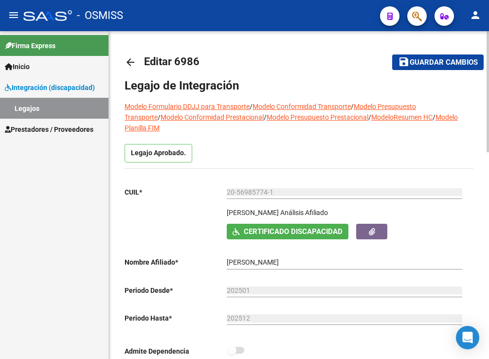
click at [350, 77] on mat-toolbar-row "arrow_back Editar 6986" at bounding box center [246, 62] width 244 height 31
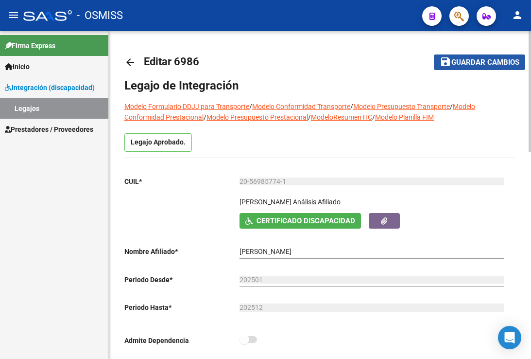
drag, startPoint x: 503, startPoint y: 64, endPoint x: 464, endPoint y: 60, distance: 39.6
click at [488, 63] on span "Guardar cambios" at bounding box center [486, 62] width 68 height 9
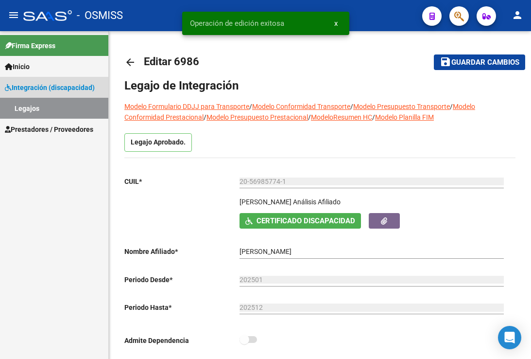
click at [40, 110] on link "Legajos" at bounding box center [54, 108] width 108 height 21
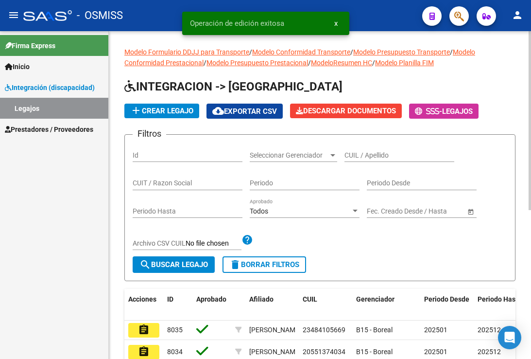
drag, startPoint x: 373, startPoint y: 182, endPoint x: 380, endPoint y: 171, distance: 13.5
click at [375, 182] on input "Periodo Desde" at bounding box center [422, 183] width 110 height 8
click at [382, 158] on input "CUIL / Apellido" at bounding box center [400, 155] width 110 height 8
paste input "27525680091"
type input "27525680091"
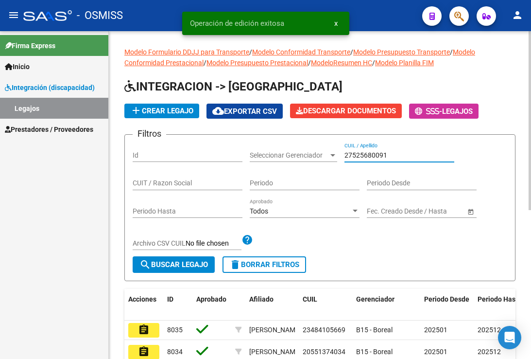
click at [170, 265] on span "search Buscar Legajo" at bounding box center [174, 264] width 69 height 9
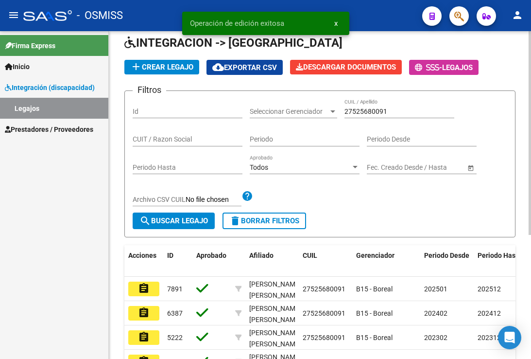
scroll to position [97, 0]
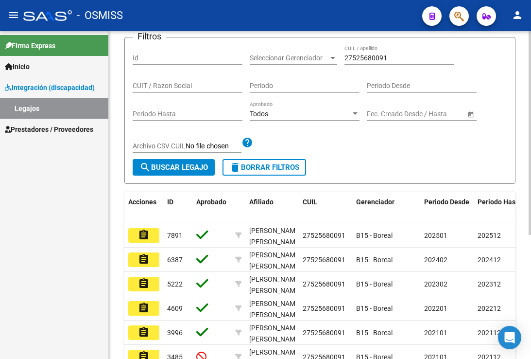
click at [427, 145] on div "Filtros Id Seleccionar Gerenciador Seleccionar Gerenciador 27525680091 CUIL / A…" at bounding box center [320, 102] width 375 height 114
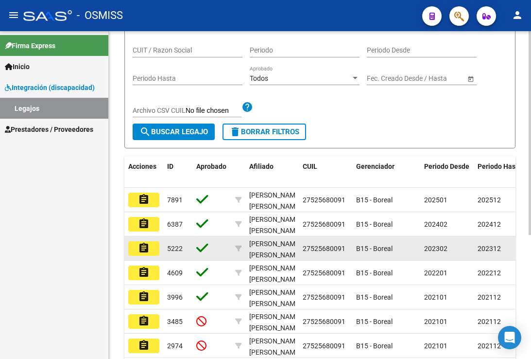
scroll to position [146, 0]
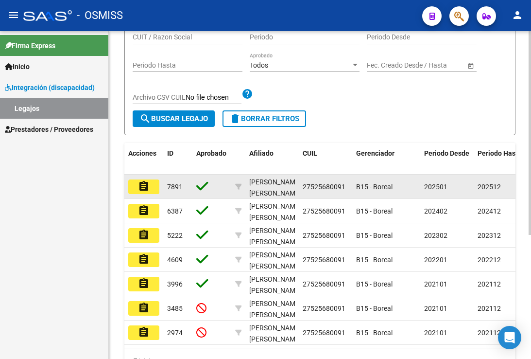
click at [168, 191] on span "7891" at bounding box center [175, 187] width 16 height 8
click at [154, 191] on button "assignment" at bounding box center [143, 186] width 31 height 15
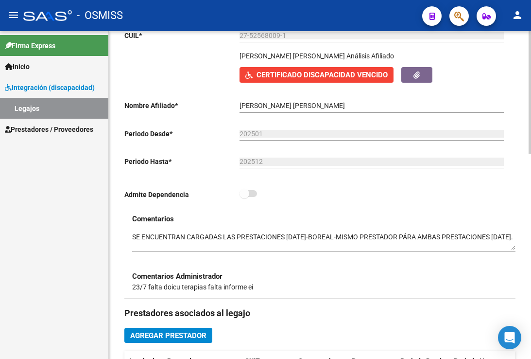
scroll to position [49, 0]
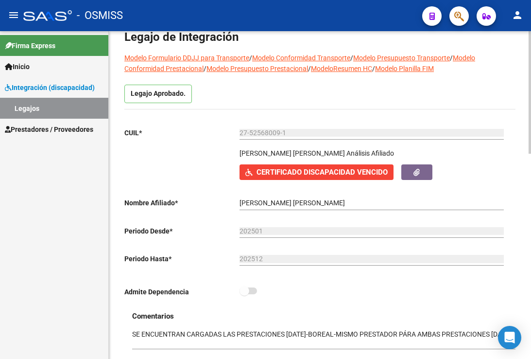
click at [395, 99] on div "Legajo Aprobado." at bounding box center [319, 97] width 391 height 24
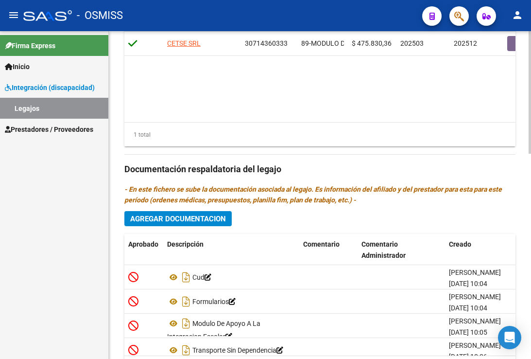
scroll to position [548, 0]
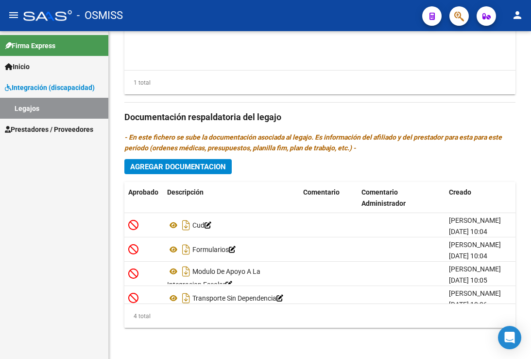
click at [71, 204] on div "Firma Express Inicio Instructivos Contacto OS Integración (discapacidad) Legajo…" at bounding box center [54, 195] width 108 height 328
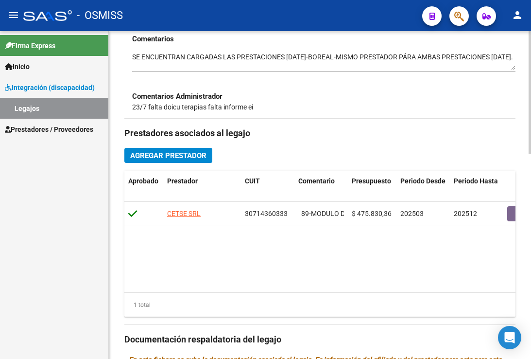
scroll to position [451, 0]
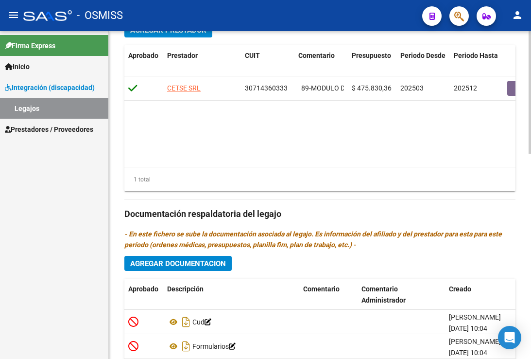
click at [215, 264] on span "Agregar Documentacion" at bounding box center [178, 263] width 96 height 9
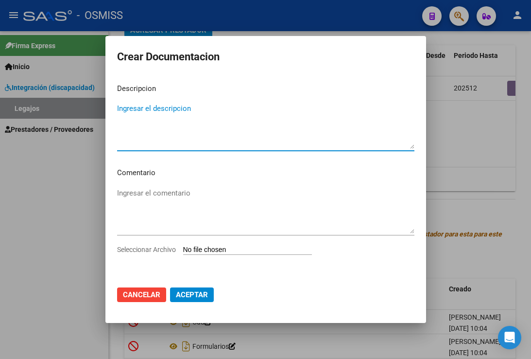
click at [229, 247] on input "Seleccionar Archivo" at bounding box center [247, 249] width 129 height 9
type input "C:\fakepath\POLIZA CETSE.pdf"
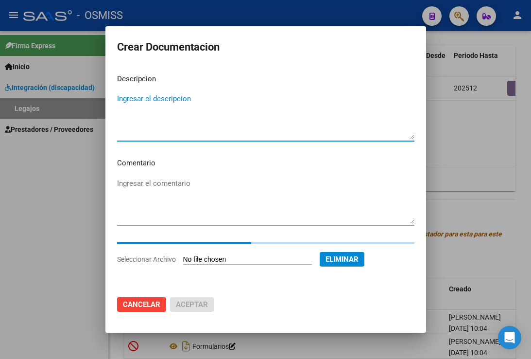
click at [163, 102] on textarea "Ingresar el descripcion" at bounding box center [266, 116] width 298 height 46
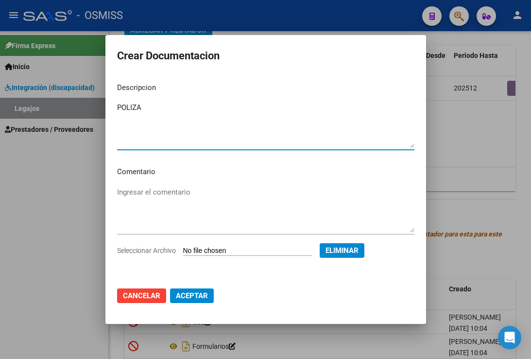
type textarea "POLIZA"
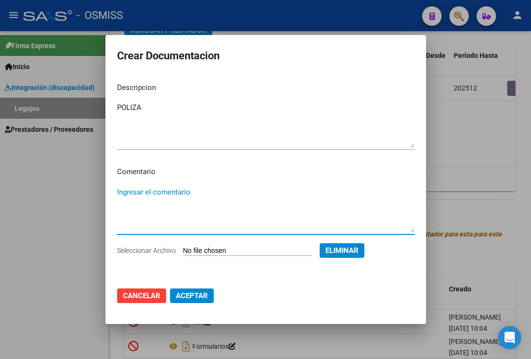
type textarea "A"
type textarea "SE ADJUNTA POLIZA ACTUALIZADA"
click at [194, 299] on span "Aceptar" at bounding box center [192, 295] width 32 height 9
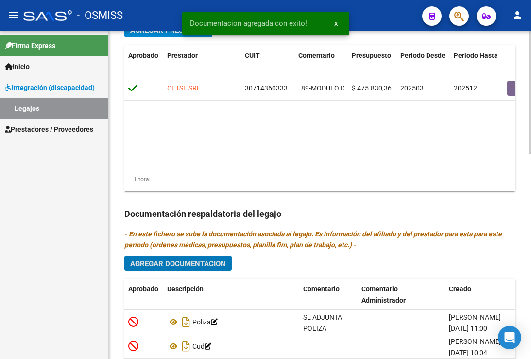
click at [176, 261] on span "Agregar Documentacion" at bounding box center [178, 263] width 96 height 9
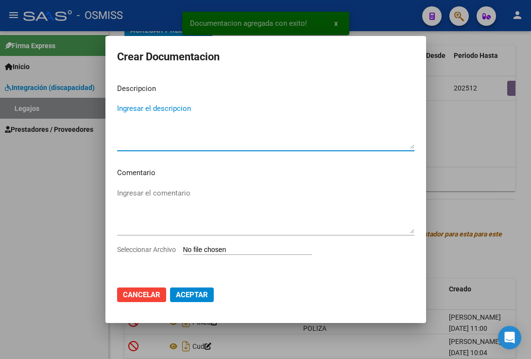
click at [242, 248] on input "Seleccionar Archivo" at bounding box center [247, 249] width 129 height 9
type input "C:\fakepath\VTV CETSE.pdf"
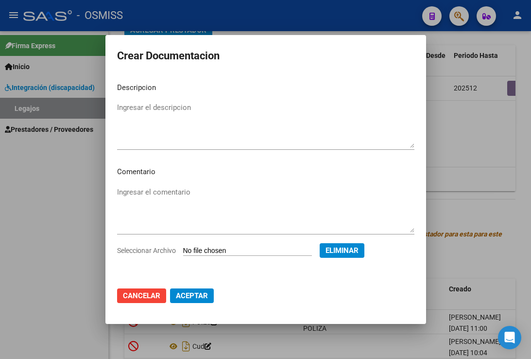
click at [158, 115] on textarea "Ingresar el descripcion" at bounding box center [266, 125] width 298 height 46
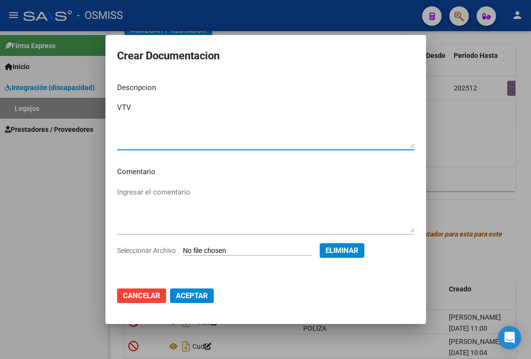
type textarea "VTV"
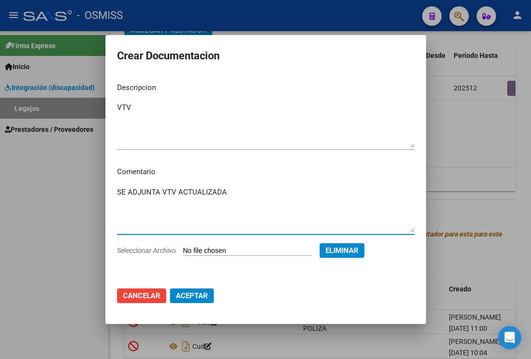
type textarea "SE ADJUNTA VTV ACTUALIZADA"
click at [185, 301] on button "Aceptar" at bounding box center [192, 295] width 44 height 15
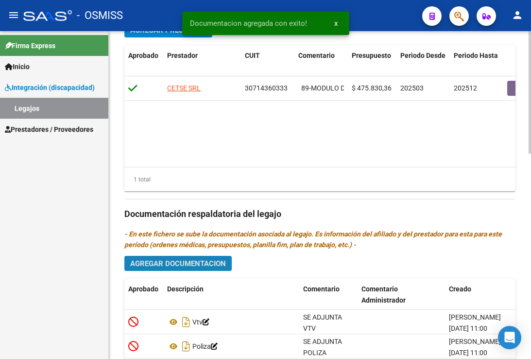
click at [172, 267] on span "Agregar Documentacion" at bounding box center [178, 263] width 96 height 9
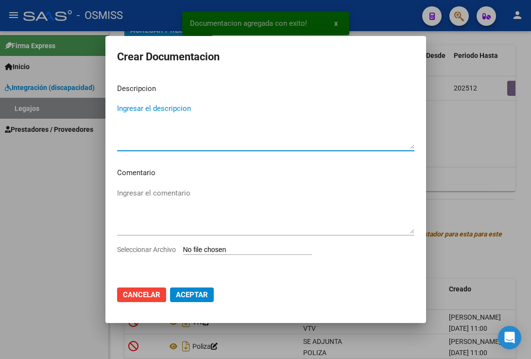
click at [210, 255] on input "Seleccionar Archivo" at bounding box center [247, 249] width 129 height 9
type input "C:\fakepath\HABILITACION TRANSP CETSE.pdf"
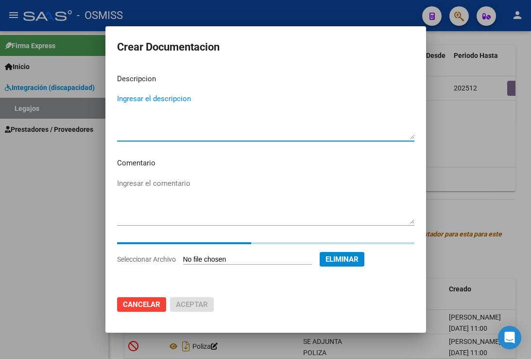
click at [156, 103] on textarea "Ingresar el descripcion" at bounding box center [266, 116] width 298 height 46
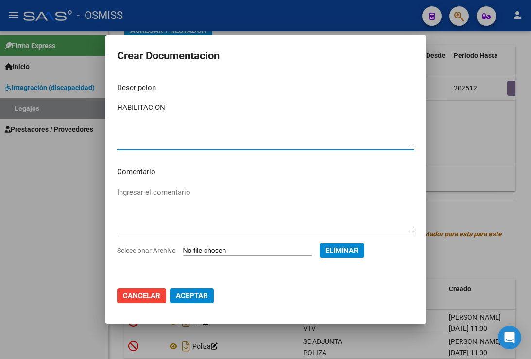
type textarea "HABILITACION"
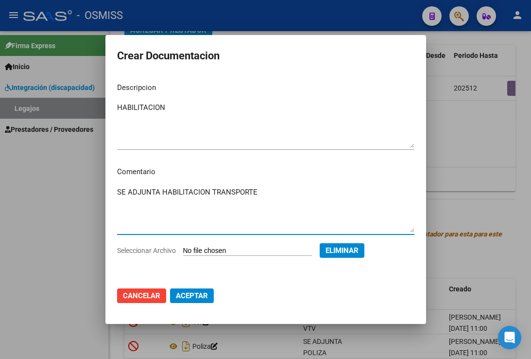
type textarea "SE ADJUNTA HABILITACION TRANSPORTE"
click at [204, 296] on span "Aceptar" at bounding box center [192, 295] width 32 height 9
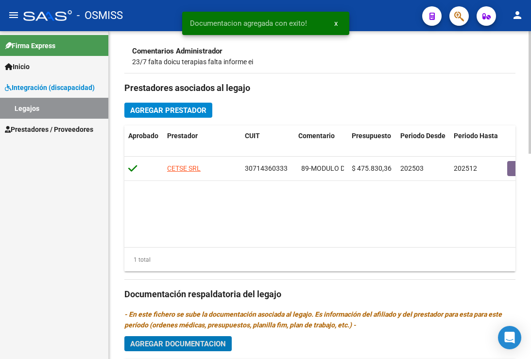
scroll to position [257, 0]
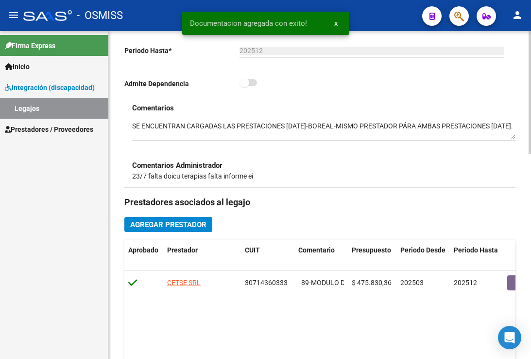
click at [129, 126] on div "Comentarios Comentarios Administrador 23/7 falta doicu terapias falta informe ei" at bounding box center [319, 145] width 391 height 85
click at [132, 126] on textarea at bounding box center [324, 130] width 384 height 18
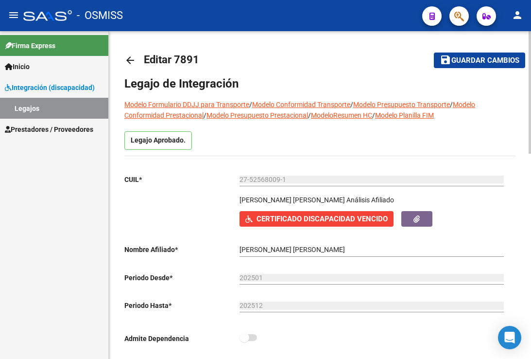
scroll to position [0, 0]
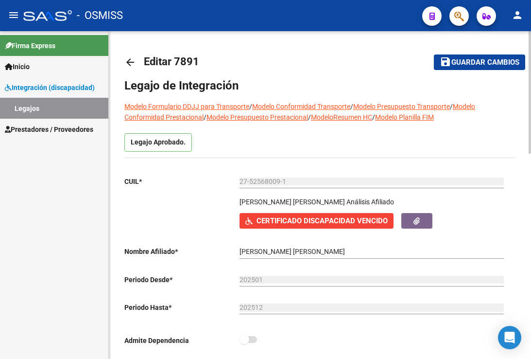
type textarea "15/10 SE ADJUNTA HABILITACION, VTV Y POLIZA DE PRESTADOR TRANSPORTE - BOREAL / …"
click at [466, 67] on button "save Guardar cambios" at bounding box center [479, 61] width 91 height 15
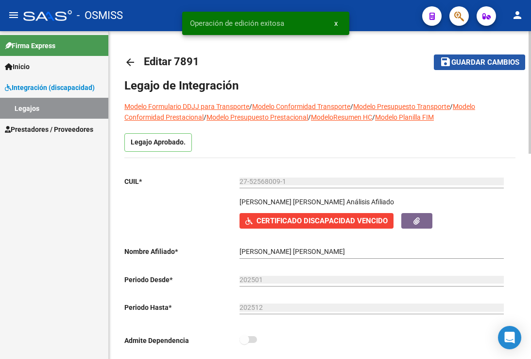
click at [458, 66] on span "Guardar cambios" at bounding box center [486, 62] width 68 height 9
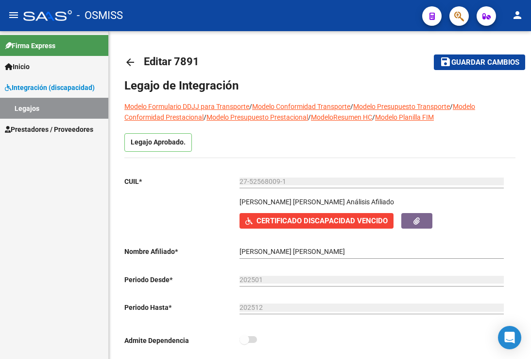
click at [70, 104] on link "Legajos" at bounding box center [54, 108] width 108 height 21
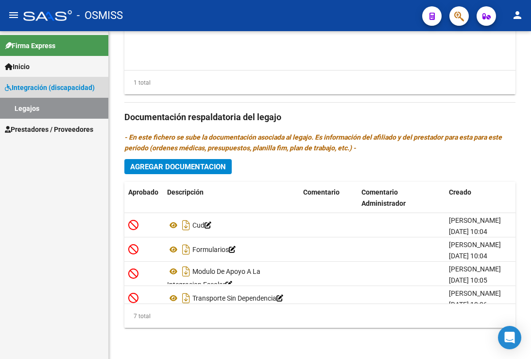
click at [47, 114] on link "Legajos" at bounding box center [54, 108] width 108 height 21
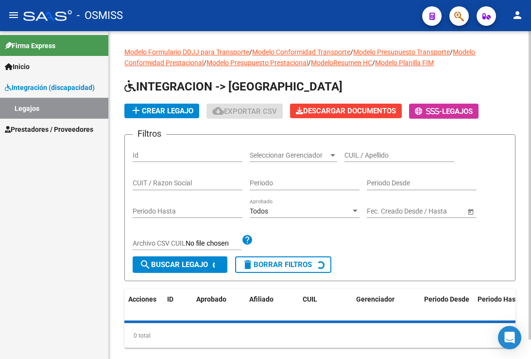
drag, startPoint x: 374, startPoint y: 178, endPoint x: 373, endPoint y: 172, distance: 6.9
click at [374, 174] on div "Periodo Desde" at bounding box center [422, 180] width 110 height 19
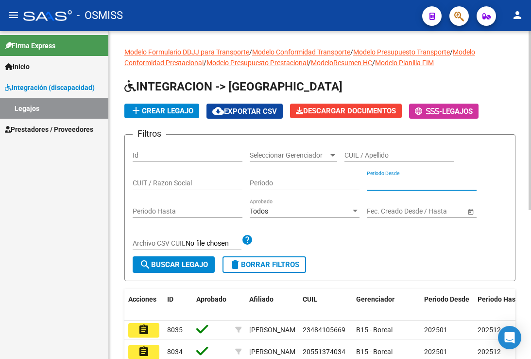
click at [357, 149] on div "CUIL / Apellido" at bounding box center [400, 151] width 110 height 19
drag, startPoint x: 355, startPoint y: 149, endPoint x: 367, endPoint y: 156, distance: 13.5
click at [367, 156] on input "CUIL / Apellido" at bounding box center [400, 155] width 110 height 8
paste input "27506745328"
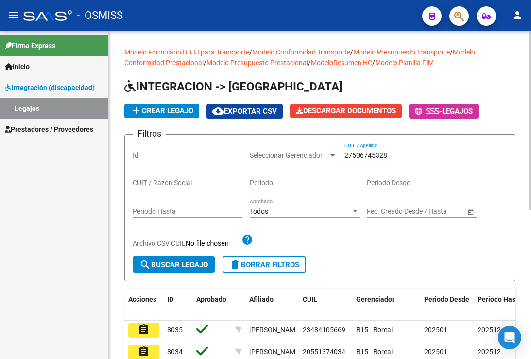
type input "27506745328"
click at [208, 261] on span "search Buscar Legajo" at bounding box center [174, 264] width 69 height 9
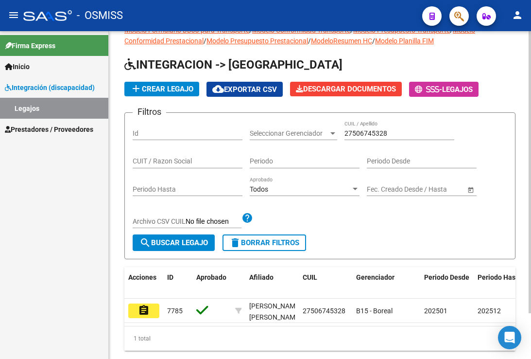
scroll to position [53, 0]
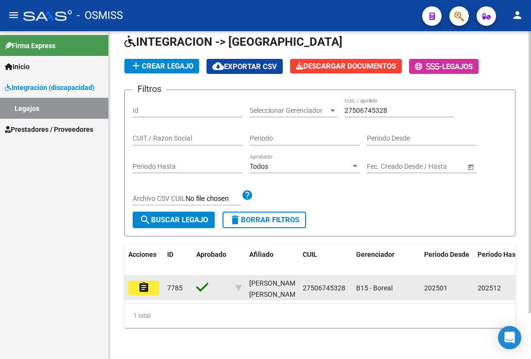
click at [145, 281] on mat-icon "assignment" at bounding box center [144, 287] width 12 height 12
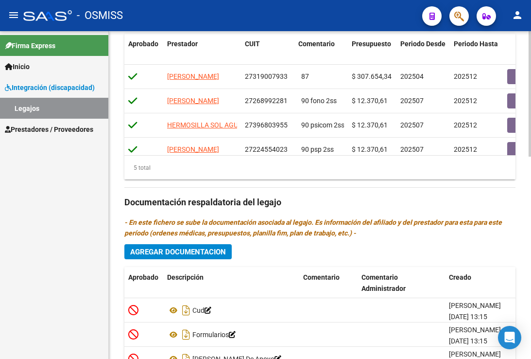
scroll to position [235, 0]
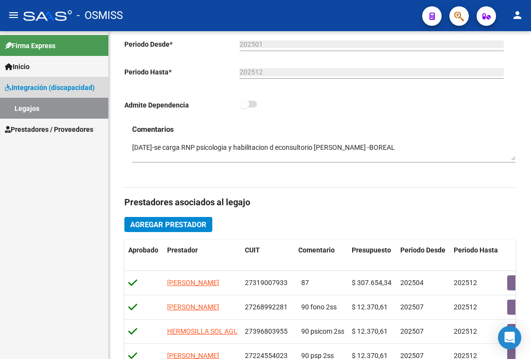
click at [80, 105] on link "Legajos" at bounding box center [54, 108] width 108 height 21
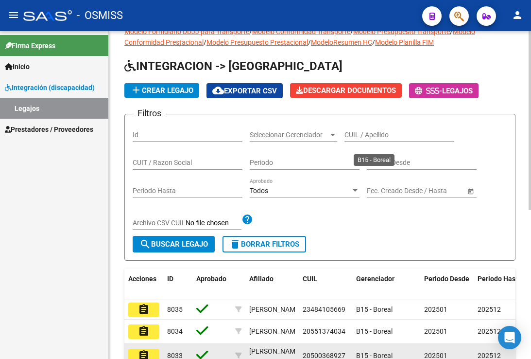
click at [377, 344] on datatable-body-cell "B15 - Boreal" at bounding box center [386, 356] width 68 height 24
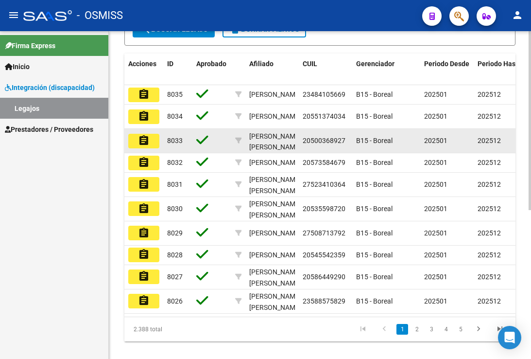
click at [377, 138] on datatable-body-cell "B15 - Boreal" at bounding box center [386, 141] width 68 height 24
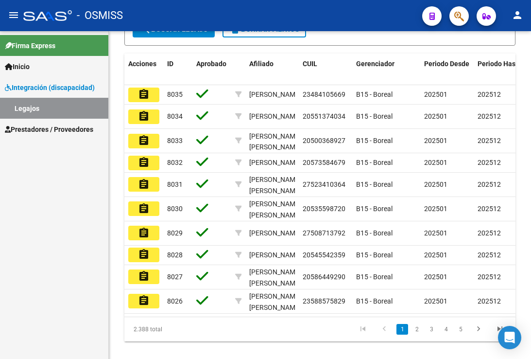
drag, startPoint x: 70, startPoint y: 110, endPoint x: 76, endPoint y: 109, distance: 6.3
click at [70, 109] on link "Legajos" at bounding box center [54, 108] width 108 height 21
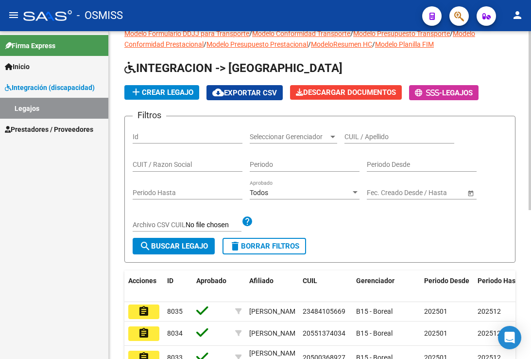
scroll to position [0, 0]
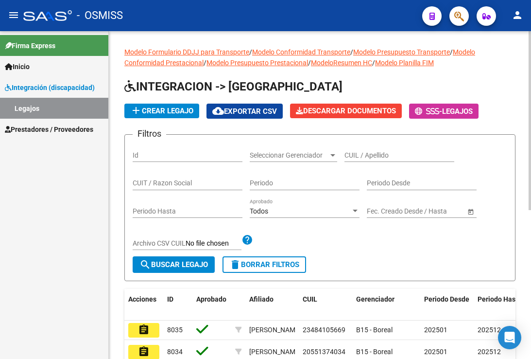
drag, startPoint x: 362, startPoint y: 142, endPoint x: 363, endPoint y: 150, distance: 8.3
click at [363, 147] on form "Filtros Id Seleccionar Gerenciador Seleccionar Gerenciador CUIL / Apellido CUIT…" at bounding box center [319, 207] width 391 height 147
click at [363, 150] on div "CUIL / Apellido" at bounding box center [400, 151] width 110 height 19
click at [364, 153] on input "CUIL / Apellido" at bounding box center [400, 155] width 110 height 8
paste input "27564369735"
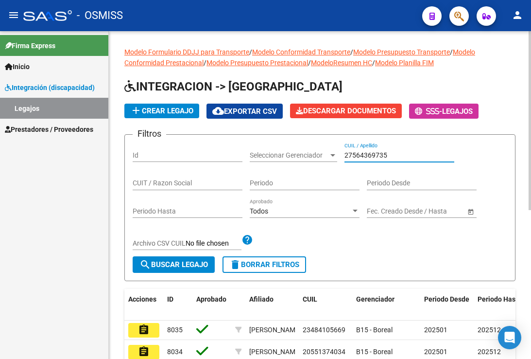
type input "27564369735"
click at [193, 270] on button "search Buscar Legajo" at bounding box center [174, 264] width 82 height 17
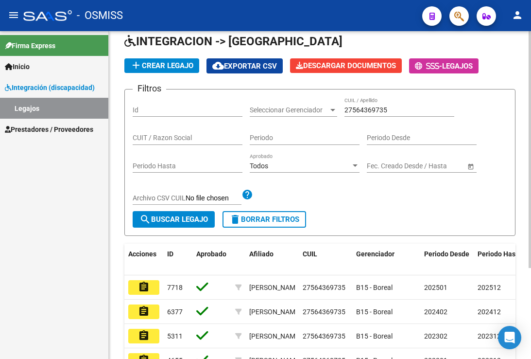
scroll to position [126, 0]
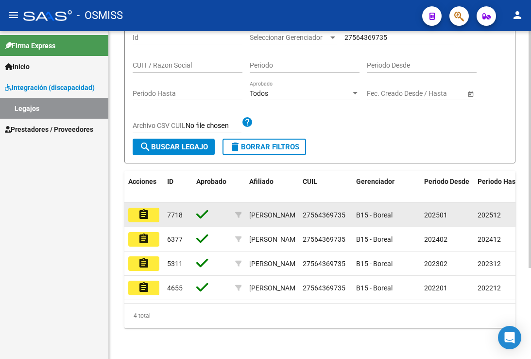
click at [176, 211] on span "7718" at bounding box center [175, 215] width 16 height 8
click at [156, 208] on button "assignment" at bounding box center [143, 215] width 31 height 15
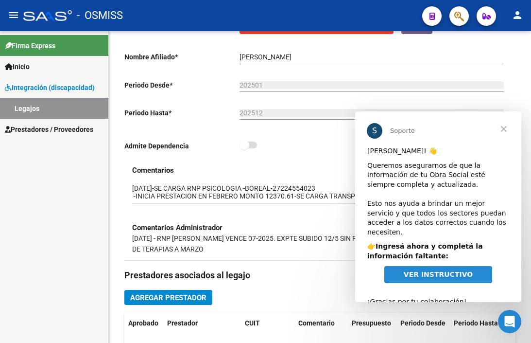
click at [488, 126] on span "Cerrar" at bounding box center [504, 128] width 35 height 35
